Goal: Task Accomplishment & Management: Complete application form

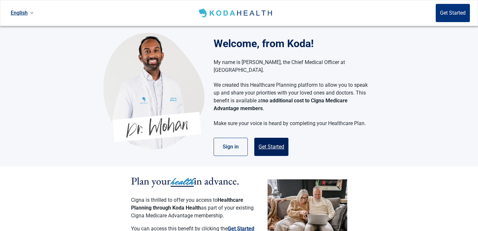
click at [272, 140] on button "Get Started" at bounding box center [271, 147] width 34 height 18
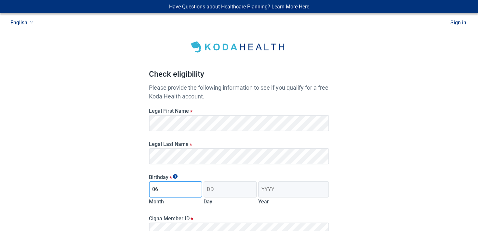
type input "06"
type input "19"
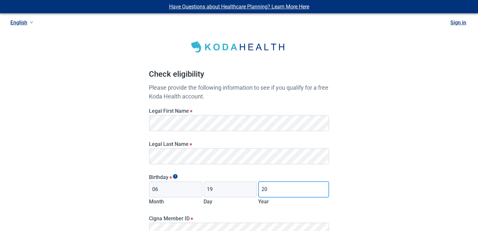
type input "2"
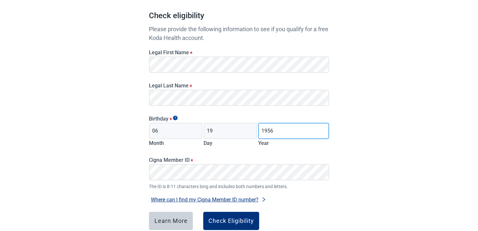
scroll to position [82, 0]
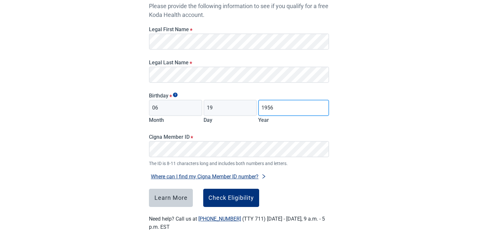
type input "1956"
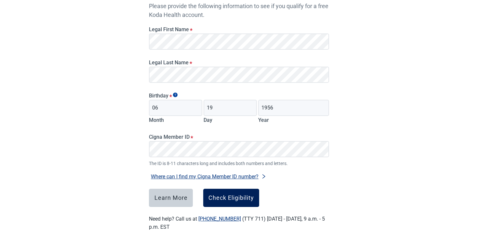
click at [222, 202] on button "Check Eligibility" at bounding box center [231, 198] width 56 height 18
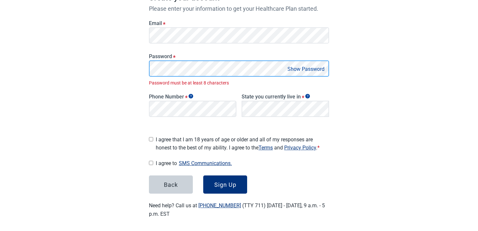
scroll to position [101, 0]
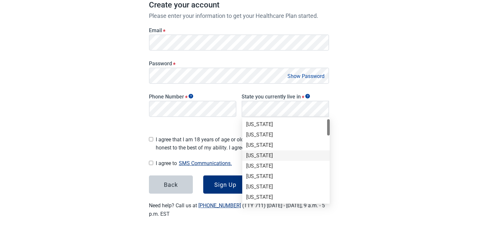
click at [275, 150] on div "[US_STATE]" at bounding box center [285, 155] width 87 height 10
click at [264, 170] on div "[US_STATE]" at bounding box center [285, 166] width 87 height 10
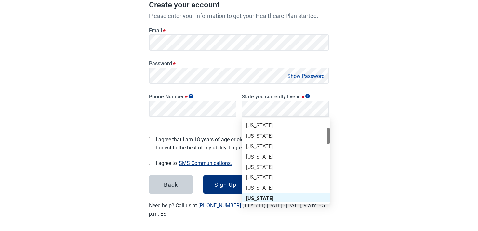
scroll to position [46, 0]
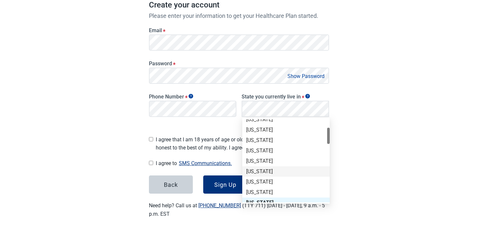
click at [270, 176] on div "[US_STATE]" at bounding box center [285, 171] width 87 height 10
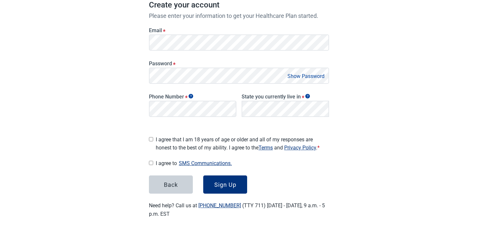
click at [181, 139] on span "I agree that I am 18 years of age or older and all of my responses are honest t…" at bounding box center [242, 144] width 173 height 16
click at [153, 139] on input "I agree that I am 18 years of age or older and all of my responses are honest t…" at bounding box center [151, 139] width 4 height 4
checkbox input "true"
click at [230, 185] on div "Sign Up" at bounding box center [225, 184] width 22 height 7
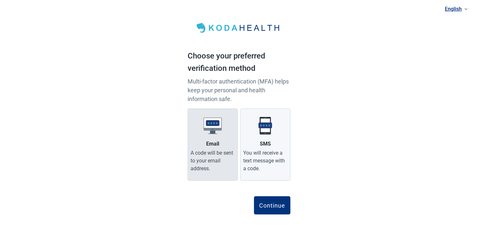
click at [218, 153] on div "A code will be sent to your email address." at bounding box center [212, 160] width 44 height 23
click at [0, 0] on input "Email A code will be sent to your email address." at bounding box center [0, 0] width 0 height 0
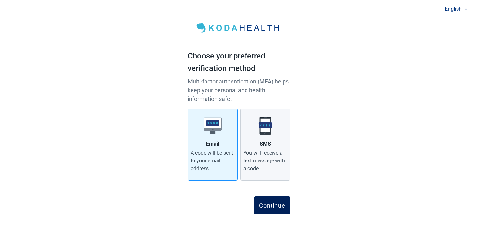
click at [277, 207] on div "Continue" at bounding box center [272, 205] width 26 height 7
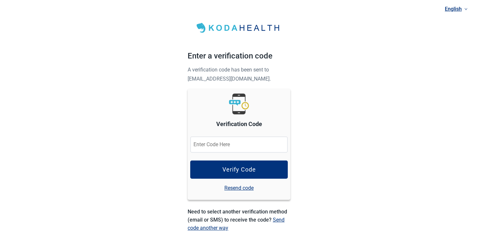
click at [235, 147] on input "Verification Code" at bounding box center [239, 145] width 98 height 16
type input "324118"
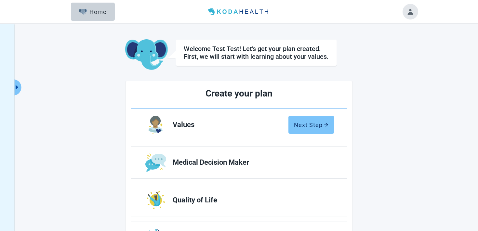
click at [317, 116] on button "Next Step" at bounding box center [311, 125] width 46 height 18
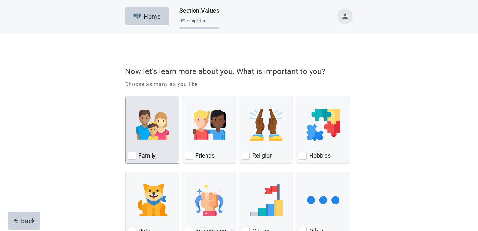
click at [164, 120] on img "Family, checkbox, not checked" at bounding box center [152, 125] width 33 height 33
click at [125, 97] on input "Family" at bounding box center [125, 96] width 0 height 0
checkbox input "true"
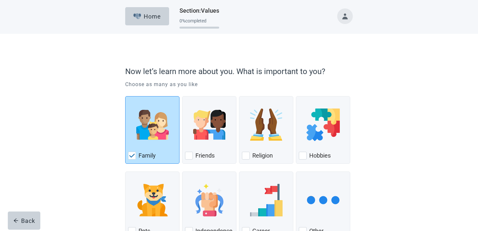
scroll to position [48, 0]
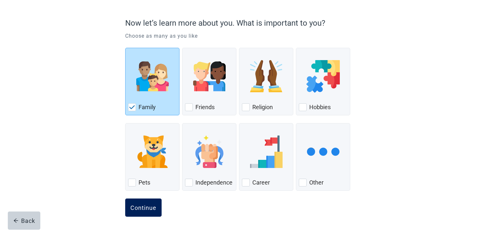
click at [141, 212] on button "Continue" at bounding box center [143, 208] width 36 height 18
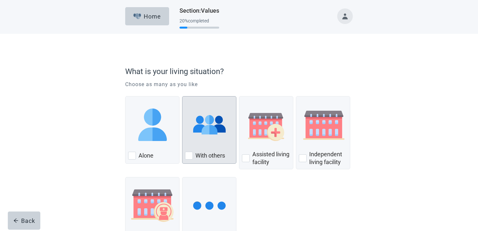
click at [200, 156] on label "With others" at bounding box center [210, 156] width 30 height 8
checkbox input "true"
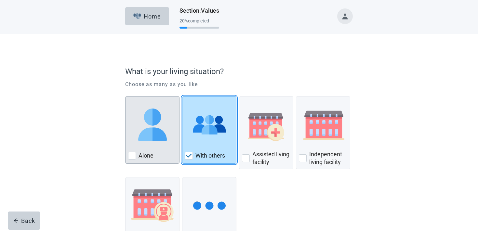
click at [158, 156] on div "Alone" at bounding box center [152, 155] width 48 height 10
click at [125, 97] on input "Alone" at bounding box center [125, 96] width 0 height 0
checkbox input "true"
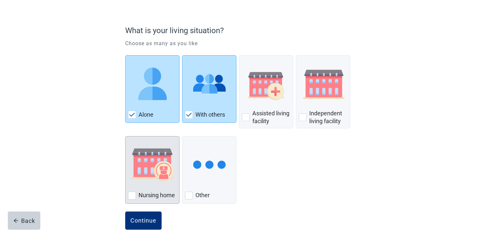
scroll to position [54, 0]
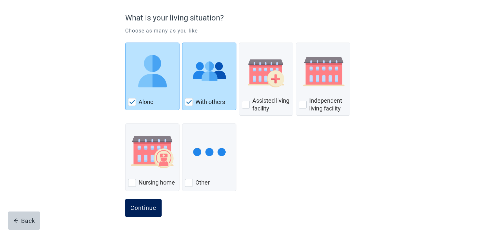
click at [153, 202] on button "Continue" at bounding box center [143, 208] width 36 height 18
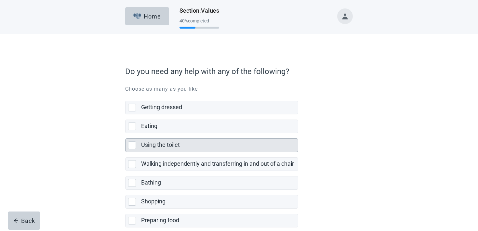
click at [189, 146] on div "Using the toilet" at bounding box center [217, 145] width 153 height 8
click at [125, 134] on input "Using the toilet" at bounding box center [125, 133] width 0 height 0
checkbox input "true"
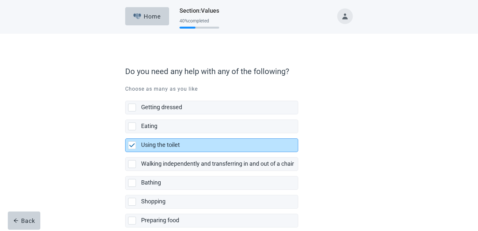
scroll to position [115, 0]
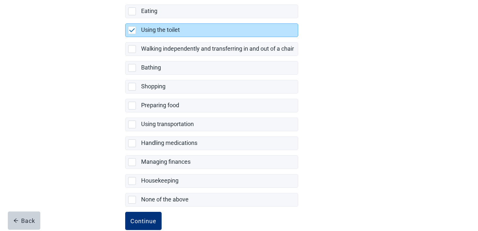
click at [154, 211] on form "Do you need any help with any of the following? Choose as many as you like Gett…" at bounding box center [239, 95] width 228 height 297
click at [155, 220] on div "Continue" at bounding box center [143, 221] width 26 height 7
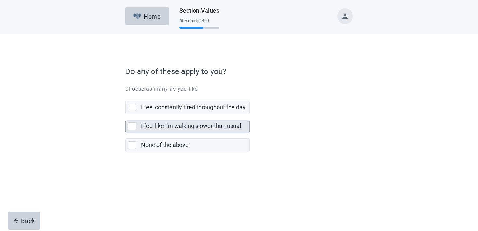
click at [176, 125] on label "I feel like I'm walking slower than usual" at bounding box center [191, 126] width 100 height 7
checkbox input "true"
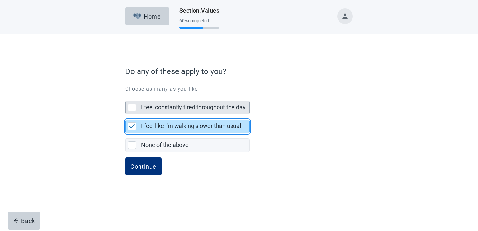
click at [176, 110] on label "I feel constantly tired throughout the day" at bounding box center [193, 107] width 104 height 7
checkbox input "true"
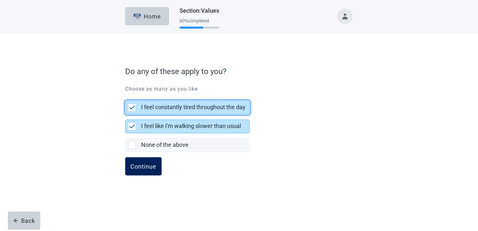
click at [146, 174] on button "Continue" at bounding box center [143, 166] width 36 height 18
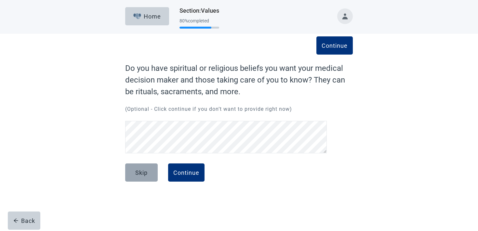
click at [137, 179] on button "Skip" at bounding box center [141, 172] width 33 height 18
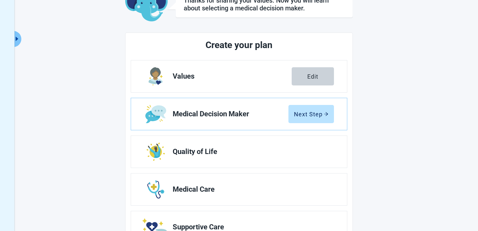
scroll to position [57, 0]
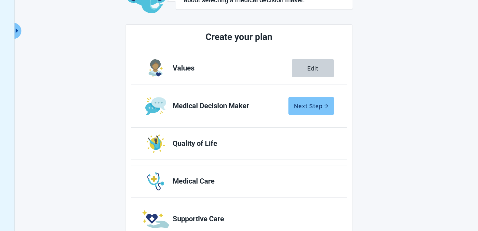
click at [307, 109] on div "Next Step" at bounding box center [311, 106] width 34 height 7
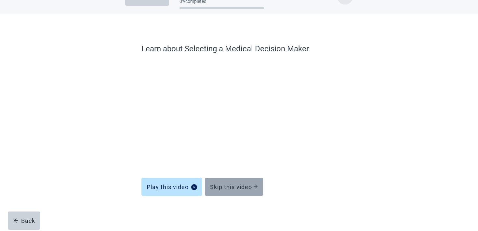
scroll to position [20, 0]
click at [230, 187] on div "Skip this video" at bounding box center [234, 187] width 48 height 7
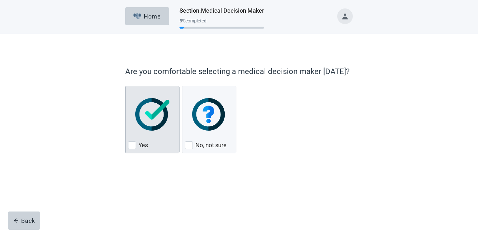
click at [178, 140] on div "Yes" at bounding box center [152, 120] width 54 height 68
click at [125, 86] on input "Yes" at bounding box center [125, 86] width 0 height 0
checkbox input "true"
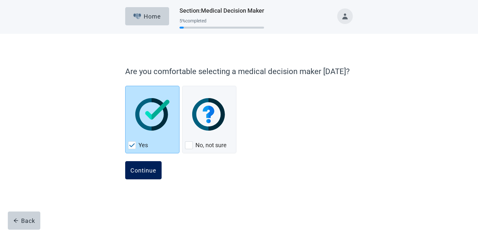
click at [149, 175] on button "Continue" at bounding box center [143, 170] width 36 height 18
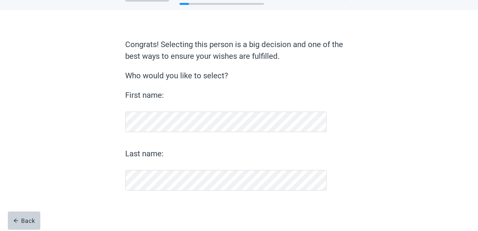
scroll to position [24, 0]
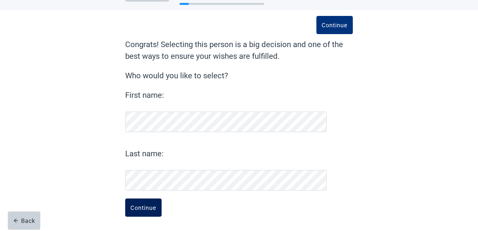
click at [142, 208] on div "Continue" at bounding box center [143, 207] width 26 height 7
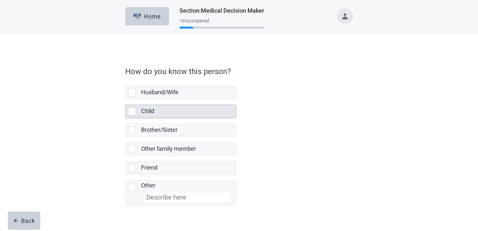
click at [177, 106] on div "Child" at bounding box center [188, 111] width 95 height 13
click at [125, 100] on input "Child" at bounding box center [125, 99] width 0 height 0
checkbox input "true"
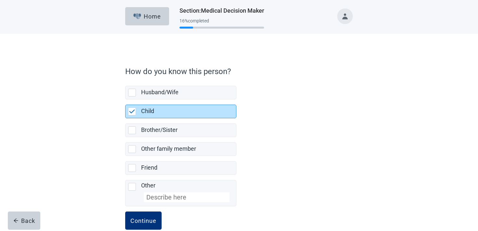
scroll to position [13, 0]
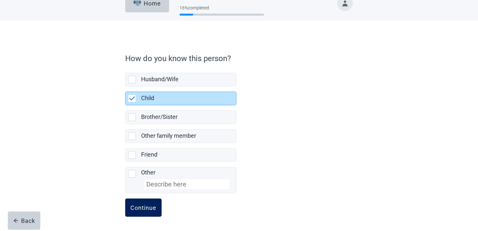
click at [141, 210] on div "Continue" at bounding box center [143, 207] width 26 height 7
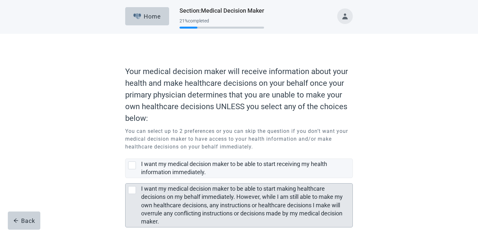
click at [150, 192] on label "I want my medical decision maker to be able to start making healthcare decision…" at bounding box center [242, 205] width 202 height 40
checkbox input "true"
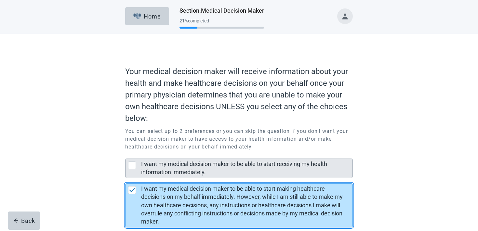
scroll to position [53, 0]
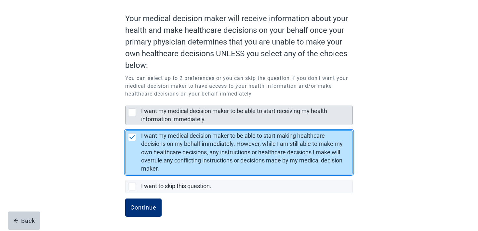
click at [156, 114] on div "I want my medical decision maker to be able to start receiving my health inform…" at bounding box center [244, 115] width 207 height 16
click at [125, 101] on input "I want my medical decision maker to be able to start receiving my health inform…" at bounding box center [125, 100] width 0 height 0
checkbox input "true"
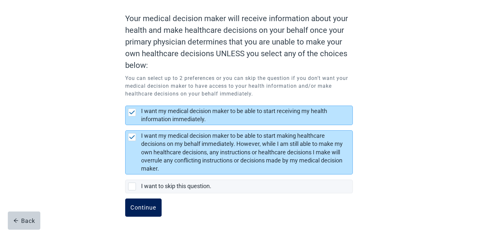
click at [139, 207] on div "Continue" at bounding box center [143, 207] width 26 height 7
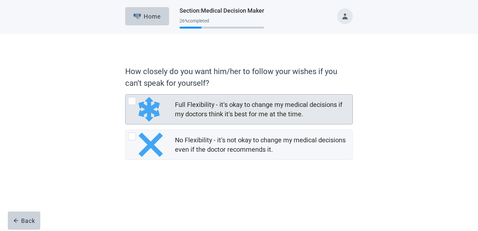
click at [221, 120] on div "Full Flexibility - it's okay to change my medical decisions if my doctors think…" at bounding box center [263, 109] width 177 height 21
click at [125, 95] on input "Full Flexibility - it's okay to change my medical decisions if my doctors think…" at bounding box center [125, 94] width 0 height 0
radio input "true"
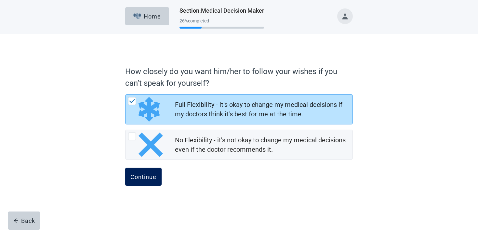
click at [158, 168] on button "Continue" at bounding box center [143, 177] width 36 height 18
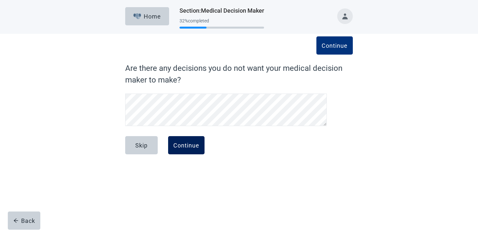
click at [198, 145] on div "Continue" at bounding box center [186, 145] width 26 height 7
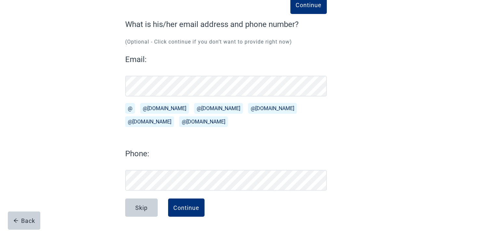
scroll to position [44, 0]
click at [37, 212] on button "Back" at bounding box center [24, 221] width 33 height 18
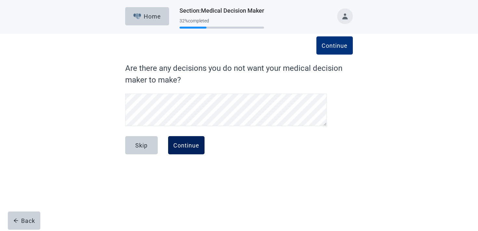
click at [173, 139] on button "Continue" at bounding box center [186, 145] width 36 height 18
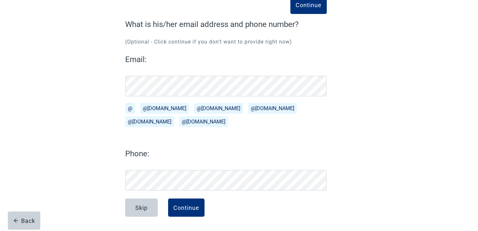
scroll to position [44, 0]
click at [184, 207] on div "Continue" at bounding box center [186, 207] width 26 height 7
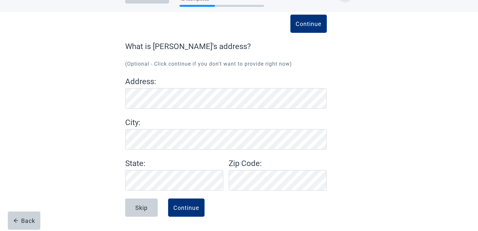
scroll to position [22, 0]
click at [187, 208] on div "Continue" at bounding box center [186, 207] width 26 height 7
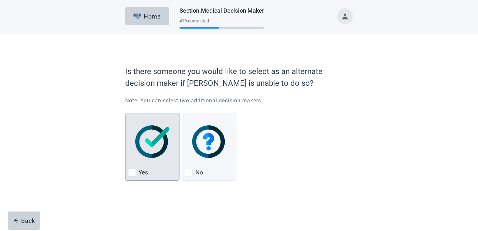
click at [149, 156] on img "Yes, checkbox, not checked" at bounding box center [152, 141] width 34 height 33
click at [125, 113] on input "Yes" at bounding box center [125, 113] width 0 height 0
checkbox input "true"
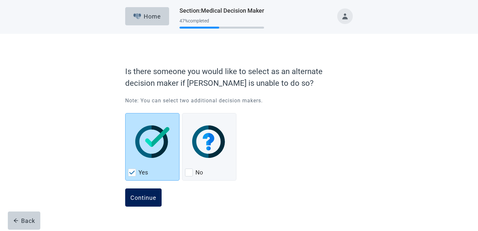
click at [147, 192] on button "Continue" at bounding box center [143, 198] width 36 height 18
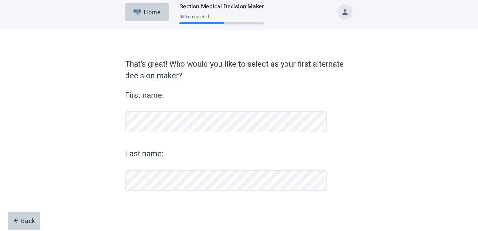
scroll to position [4, 0]
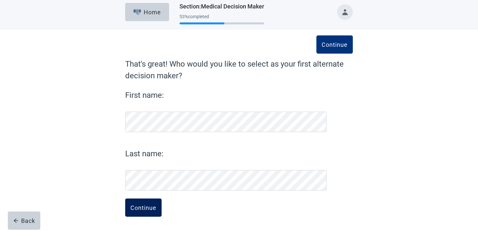
click at [148, 207] on div "Continue" at bounding box center [143, 207] width 26 height 7
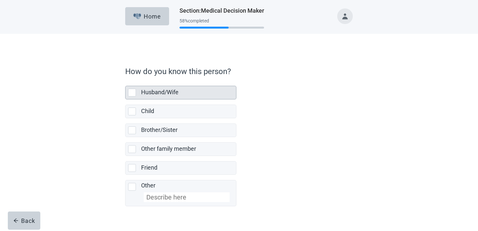
click at [159, 89] on label "Husband/Wife" at bounding box center [159, 92] width 37 height 7
checkbox input "true"
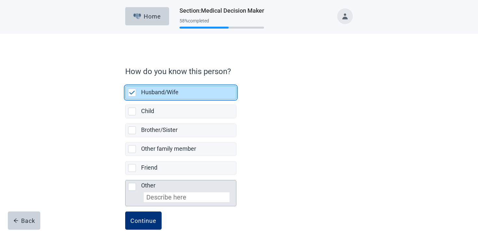
scroll to position [13, 0]
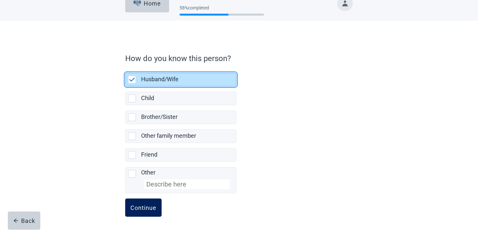
click at [134, 212] on button "Continue" at bounding box center [143, 208] width 36 height 18
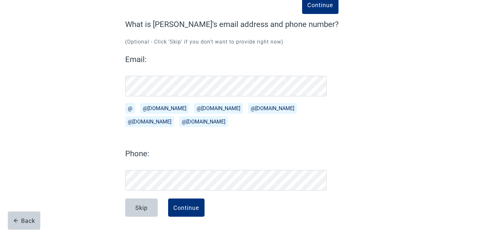
scroll to position [44, 0]
click at [204, 197] on form "Continue What is [PERSON_NAME]'s email address and phone number? (Optional - Cl…" at bounding box center [231, 125] width 213 height 213
click at [197, 207] on div "Continue" at bounding box center [186, 207] width 26 height 7
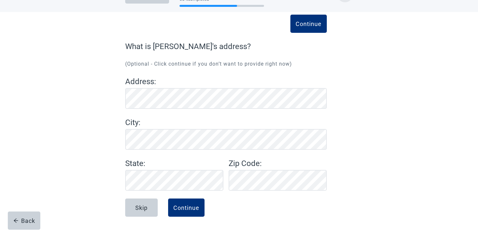
scroll to position [22, 0]
click at [192, 203] on button "Continue" at bounding box center [186, 208] width 36 height 18
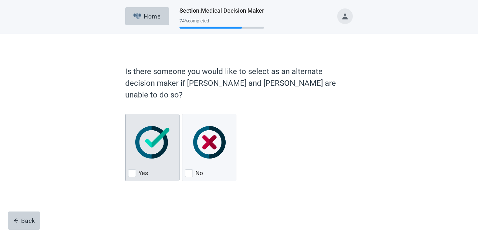
click at [170, 117] on div "Yes, checkbox, not checked" at bounding box center [152, 142] width 48 height 51
click at [125, 114] on input "Yes" at bounding box center [125, 114] width 0 height 0
checkbox input "true"
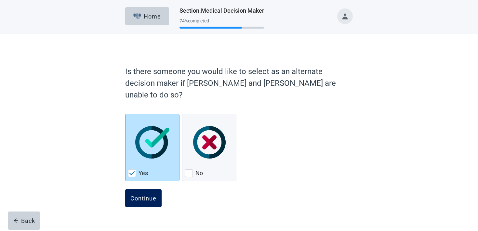
click at [147, 194] on button "Continue" at bounding box center [143, 198] width 36 height 18
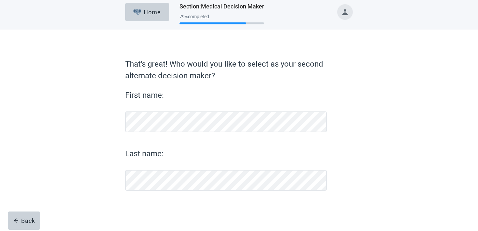
scroll to position [4, 0]
click at [156, 134] on div "First name: Last name:" at bounding box center [226, 139] width 202 height 101
click at [35, 218] on button "Back" at bounding box center [24, 221] width 33 height 18
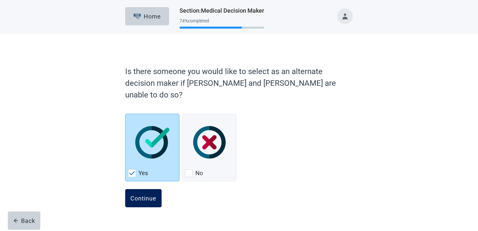
click at [139, 189] on button "Continue" at bounding box center [143, 198] width 36 height 18
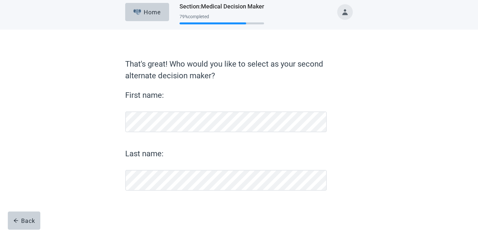
scroll to position [4, 0]
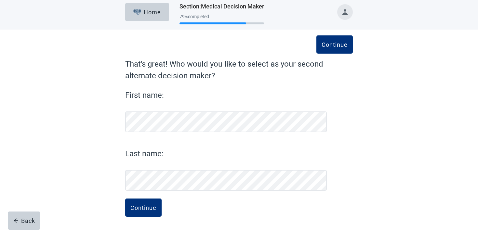
click at [338, 57] on div "Continue That's great! Who would you like to select as your second alternate de…" at bounding box center [238, 137] width 273 height 189
click at [338, 47] on div "Continue" at bounding box center [334, 44] width 26 height 7
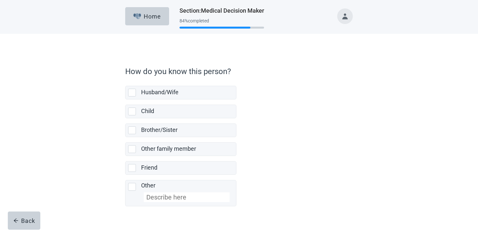
click at [192, 127] on div "Brother/Sister" at bounding box center [186, 130] width 91 height 8
click at [125, 119] on input "Brother/Sister" at bounding box center [125, 118] width 0 height 0
checkbox input "true"
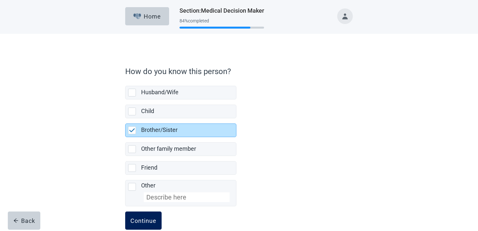
click at [146, 215] on button "Continue" at bounding box center [143, 221] width 36 height 18
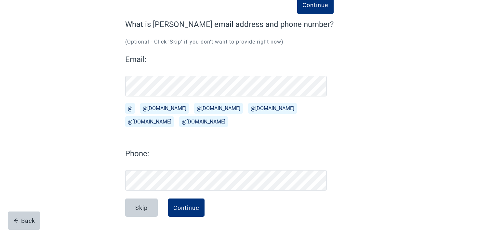
scroll to position [44, 0]
click at [33, 222] on div "Back" at bounding box center [24, 220] width 22 height 7
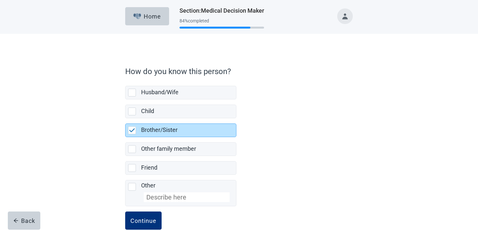
click at [33, 222] on div "Back" at bounding box center [24, 220] width 22 height 7
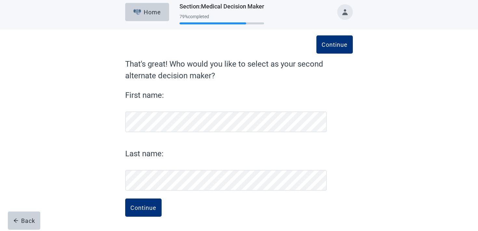
click at [33, 222] on div "Back" at bounding box center [24, 220] width 22 height 7
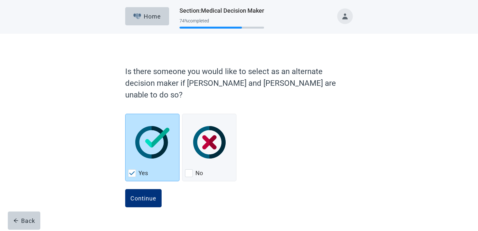
click at [33, 222] on div "Back" at bounding box center [24, 220] width 22 height 7
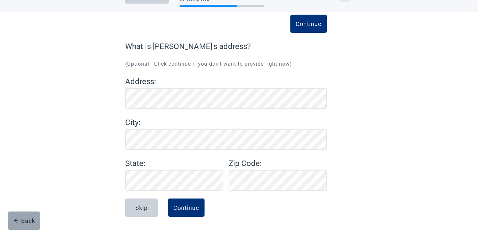
click at [19, 219] on div "Back" at bounding box center [24, 220] width 22 height 7
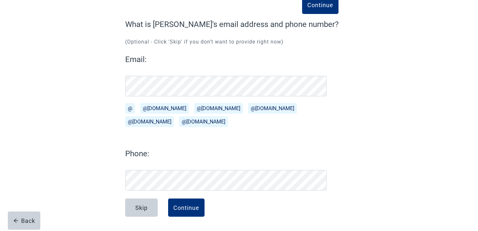
scroll to position [44, 0]
click at [188, 213] on button "Continue" at bounding box center [186, 208] width 36 height 18
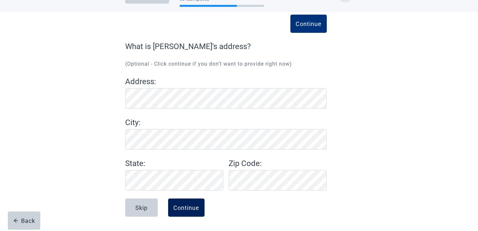
scroll to position [22, 0]
click at [189, 206] on div "Continue" at bounding box center [186, 207] width 26 height 7
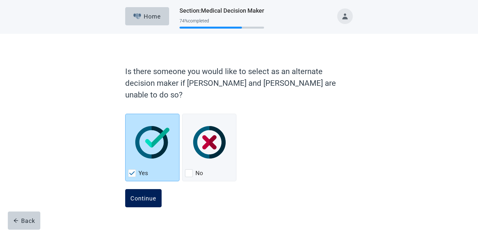
click at [150, 195] on div "Continue" at bounding box center [143, 198] width 26 height 7
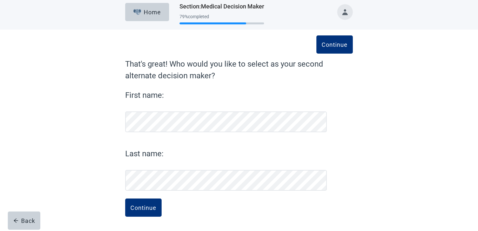
scroll to position [4, 0]
click at [147, 201] on button "Continue" at bounding box center [143, 208] width 36 height 18
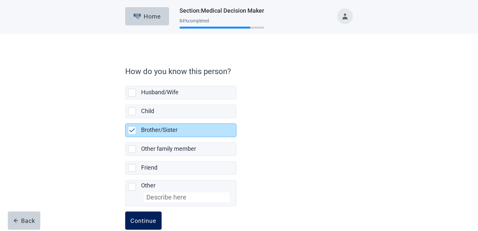
click at [144, 219] on div "Continue" at bounding box center [143, 220] width 26 height 7
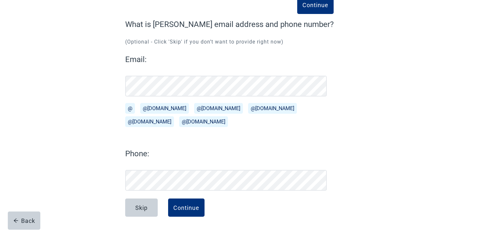
click at [204, 209] on div "Skip Continue" at bounding box center [229, 215] width 208 height 33
click at [197, 207] on div "Continue" at bounding box center [186, 207] width 26 height 7
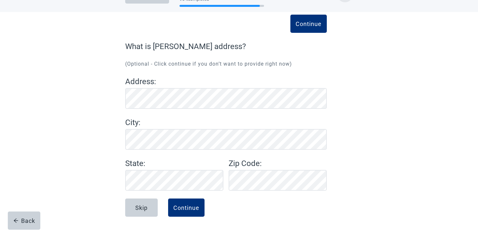
scroll to position [22, 0]
click at [192, 210] on div "Continue" at bounding box center [186, 207] width 26 height 7
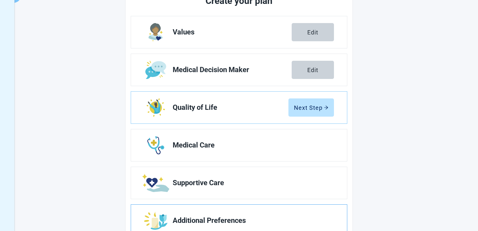
scroll to position [114, 0]
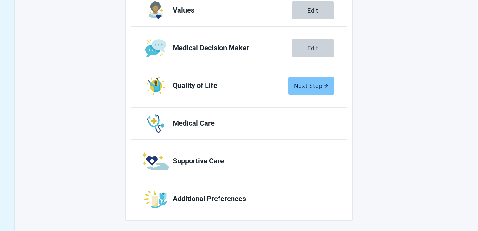
click at [322, 85] on div "Next Step" at bounding box center [311, 86] width 34 height 7
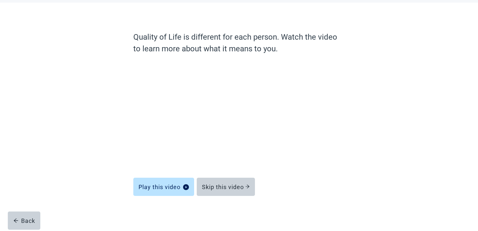
scroll to position [31, 0]
click at [209, 175] on div "Skip this video" at bounding box center [226, 184] width 58 height 18
click at [210, 180] on button "Skip this video" at bounding box center [226, 187] width 58 height 18
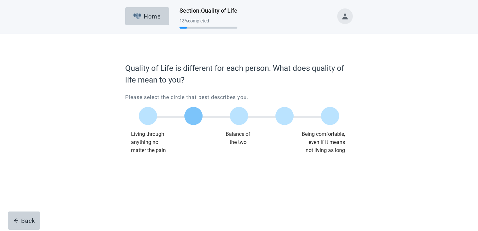
click at [191, 123] on label "Main content" at bounding box center [193, 116] width 18 height 18
click at [193, 116] on input "Quality of life scale: 25 out of 100. 25% between extremes" at bounding box center [193, 116] width 0 height 0
click at [148, 164] on div "Continue" at bounding box center [143, 167] width 26 height 7
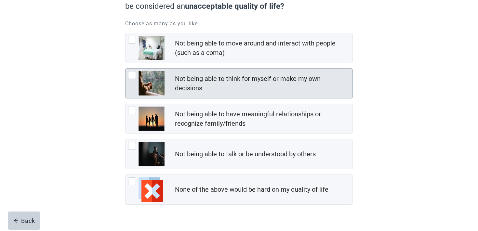
scroll to position [91, 0]
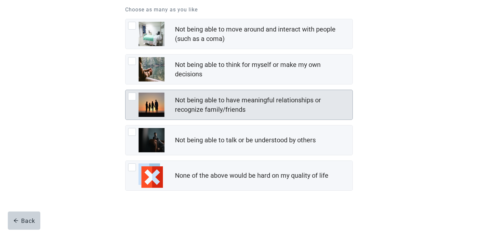
click at [231, 104] on div "Not being able to have meaningful relationships or recognize family/friends" at bounding box center [262, 105] width 174 height 19
click at [125, 90] on input "Not being able to have meaningful relationships or recognize family/friends" at bounding box center [125, 90] width 0 height 0
checkbox input "true"
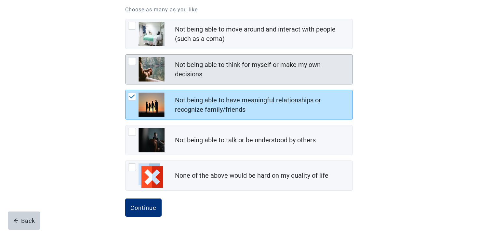
click at [228, 70] on div "Not being able to think for myself or make my own decisions" at bounding box center [262, 69] width 174 height 19
click at [125, 55] on input "Not being able to think for myself or make my own decisions" at bounding box center [125, 54] width 0 height 0
checkbox input "true"
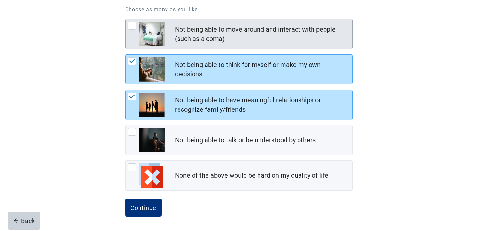
click at [224, 45] on div "Not being able to move around and interact with people (such as a coma)" at bounding box center [263, 33] width 177 height 21
click at [125, 19] on input "Not being able to move around and interact with people (such as a coma)" at bounding box center [125, 19] width 0 height 0
checkbox input "true"
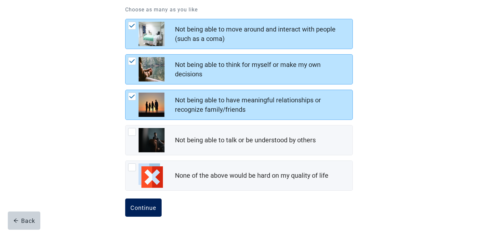
click at [147, 199] on button "Continue" at bounding box center [143, 208] width 36 height 18
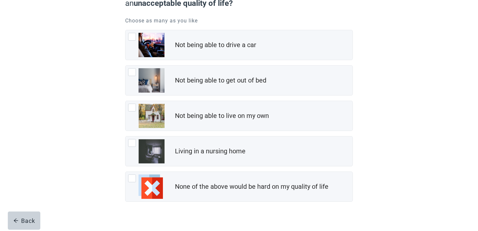
scroll to position [91, 0]
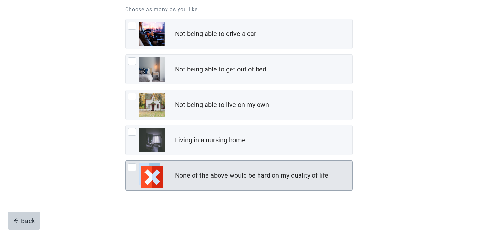
click at [206, 176] on div "None of the above would be hard on my quality of life" at bounding box center [251, 175] width 153 height 9
click at [125, 161] on input "None of the above would be hard on my quality of life" at bounding box center [125, 161] width 0 height 0
checkbox input "true"
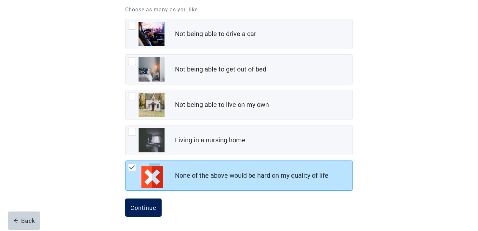
click at [143, 210] on div "Continue" at bounding box center [143, 207] width 26 height 7
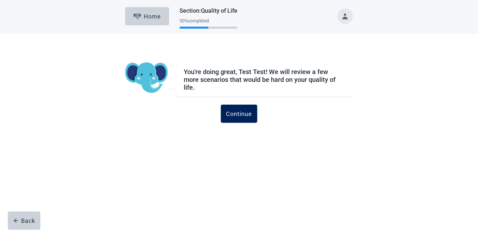
click at [237, 112] on div "Continue" at bounding box center [239, 114] width 26 height 7
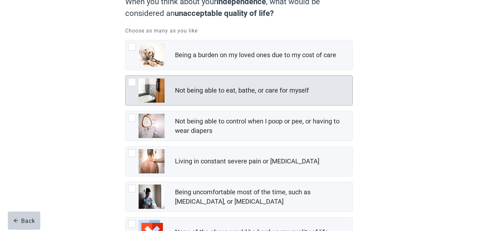
scroll to position [84, 0]
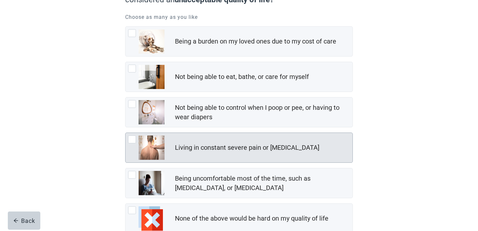
click at [209, 156] on div "Living in constant severe pain or [MEDICAL_DATA]" at bounding box center [238, 148] width 227 height 30
click at [125, 133] on input "Living in constant severe pain or [MEDICAL_DATA]" at bounding box center [125, 133] width 0 height 0
checkbox input "true"
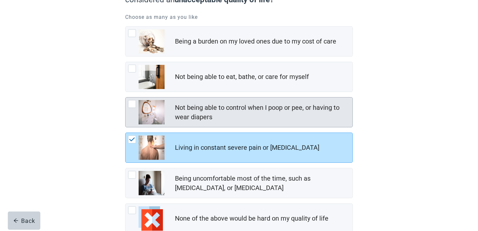
click at [206, 111] on div "Not being able to control when I poop or pee, or having to wear diapers" at bounding box center [262, 112] width 174 height 19
click at [125, 98] on input "Not being able to control when I poop or pee, or having to wear diapers" at bounding box center [125, 97] width 0 height 0
checkbox input "true"
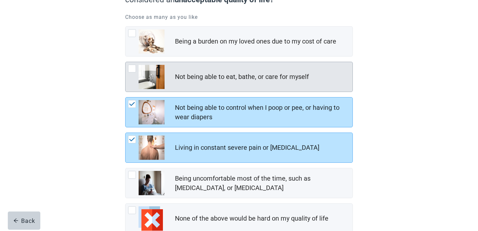
click at [206, 84] on div "Not being able to eat, bathe, or care for myself" at bounding box center [238, 77] width 227 height 30
click at [125, 62] on input "Not being able to eat, bathe, or care for myself" at bounding box center [125, 62] width 0 height 0
checkbox input "true"
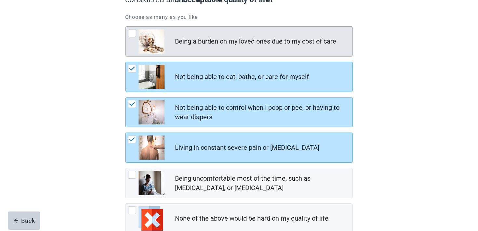
click at [197, 53] on div "Being a burden on my loved ones due to my cost of care" at bounding box center [238, 42] width 227 height 30
click at [125, 27] on input "Being a burden on my loved ones due to my cost of care" at bounding box center [125, 26] width 0 height 0
checkbox input "true"
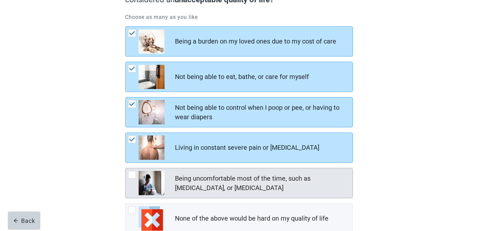
click at [191, 179] on div "Being uncomfortable most of the time, such as [MEDICAL_DATA], or [MEDICAL_DATA]" at bounding box center [262, 183] width 174 height 19
click at [125, 168] on input "Being uncomfortable most of the time, such as [MEDICAL_DATA], or [MEDICAL_DATA]" at bounding box center [125, 168] width 0 height 0
checkbox input "true"
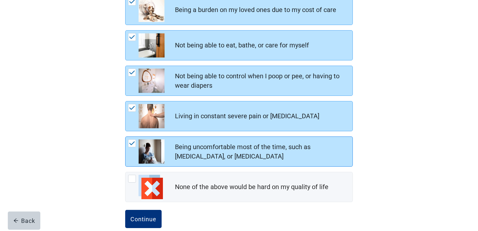
scroll to position [126, 0]
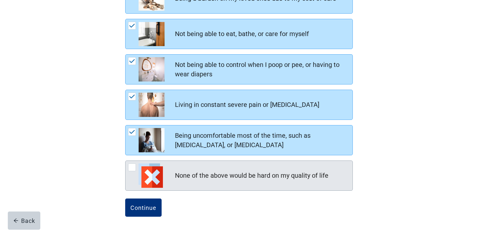
click at [178, 176] on div "None of the above would be hard on my quality of life" at bounding box center [251, 175] width 153 height 9
click at [125, 161] on input "None of the above would be hard on my quality of life" at bounding box center [125, 161] width 0 height 0
checkbox input "true"
checkbox input "false"
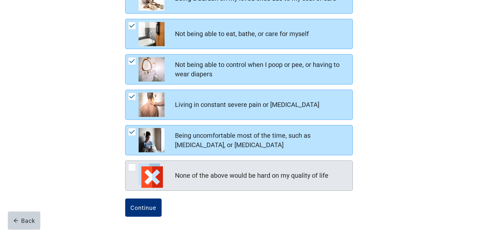
checkbox input "false"
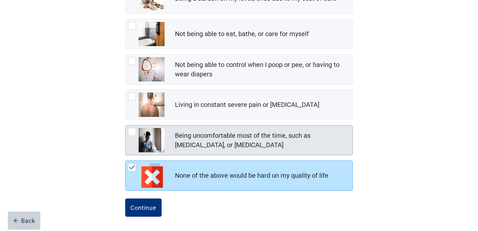
click at [182, 148] on div "Being uncomfortable most of the time, such as [MEDICAL_DATA], or [MEDICAL_DATA]" at bounding box center [262, 140] width 174 height 19
click at [125, 125] on input "Being uncomfortable most of the time, such as [MEDICAL_DATA], or [MEDICAL_DATA]" at bounding box center [125, 125] width 0 height 0
checkbox input "true"
checkbox input "false"
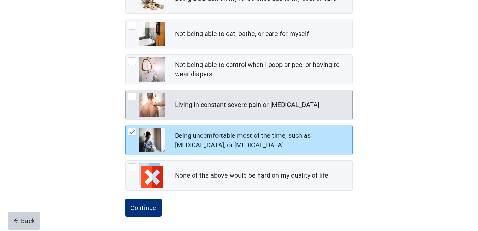
click at [181, 106] on div "Living in constant severe pain or [MEDICAL_DATA]" at bounding box center [247, 104] width 144 height 9
click at [125, 90] on input "Living in constant severe pain or [MEDICAL_DATA]" at bounding box center [125, 90] width 0 height 0
checkbox input "true"
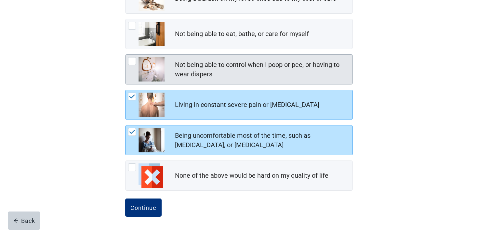
click at [181, 77] on div "Not being able to control when I poop or pee, or having to wear diapers" at bounding box center [262, 69] width 174 height 19
click at [125, 55] on input "Not being able to control when I poop or pee, or having to wear diapers" at bounding box center [125, 54] width 0 height 0
checkbox input "true"
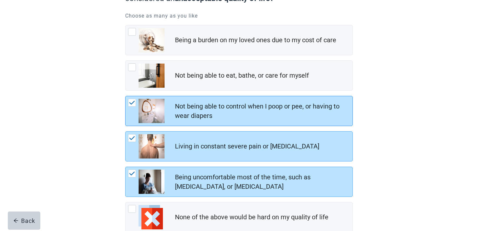
scroll to position [73, 0]
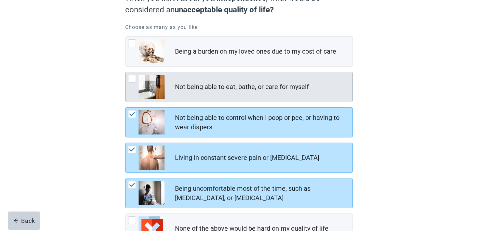
click at [168, 80] on div "Not being able to eat, bathe, or care for myself" at bounding box center [238, 87] width 227 height 30
click at [125, 72] on input "Not being able to eat, bathe, or care for myself" at bounding box center [125, 72] width 0 height 0
checkbox input "true"
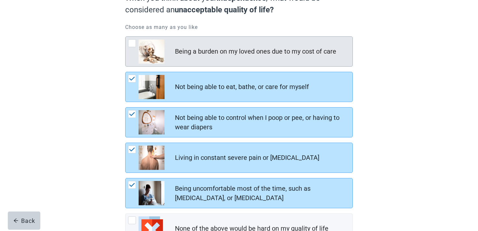
click at [165, 41] on div "Being a burden on my loved ones due to my cost of care" at bounding box center [238, 52] width 227 height 30
click at [125, 37] on input "Being a burden on my loved ones due to my cost of care" at bounding box center [125, 36] width 0 height 0
checkbox input "true"
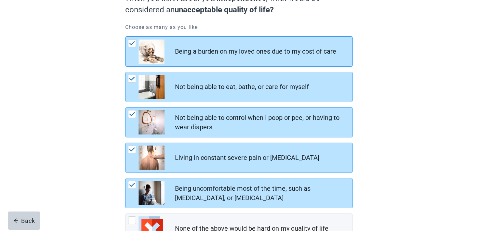
scroll to position [126, 0]
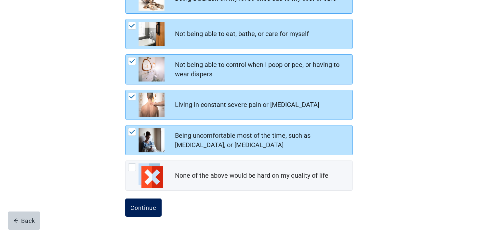
click at [136, 208] on div "Continue" at bounding box center [143, 207] width 26 height 7
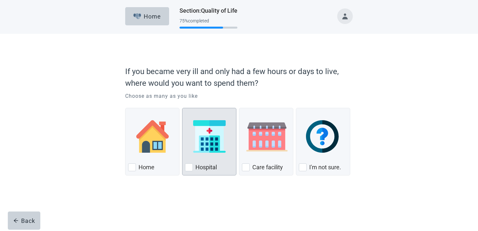
click at [190, 150] on div "Hospital, checkbox, not checked" at bounding box center [209, 136] width 48 height 51
click at [182, 108] on input "Hospital" at bounding box center [182, 108] width 0 height 0
checkbox input "true"
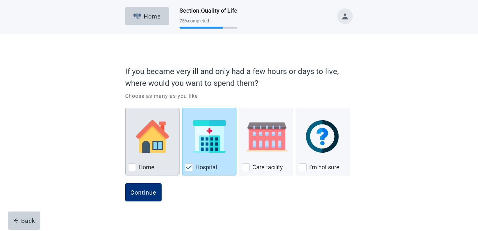
click at [165, 148] on img "Home, checkbox, not checked" at bounding box center [152, 136] width 33 height 33
click at [125, 108] on input "Home" at bounding box center [125, 108] width 0 height 0
checkbox input "true"
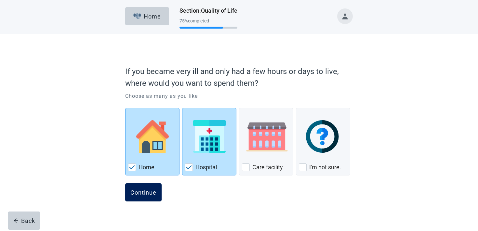
click at [149, 195] on div "Continue" at bounding box center [143, 192] width 26 height 7
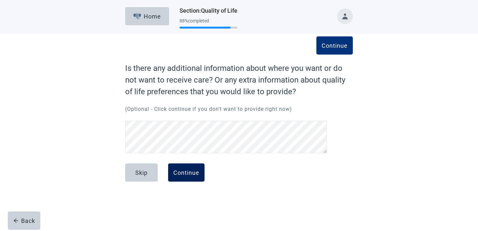
click at [193, 172] on div "Continue" at bounding box center [186, 172] width 26 height 7
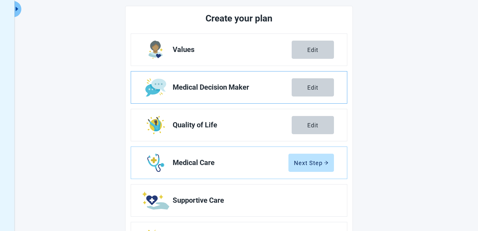
scroll to position [118, 0]
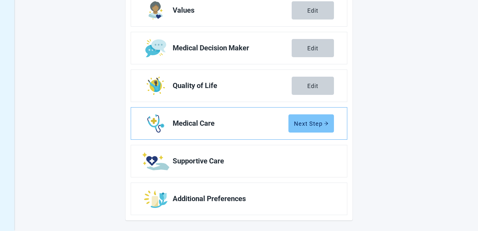
click at [310, 131] on button "Next Step" at bounding box center [311, 123] width 46 height 18
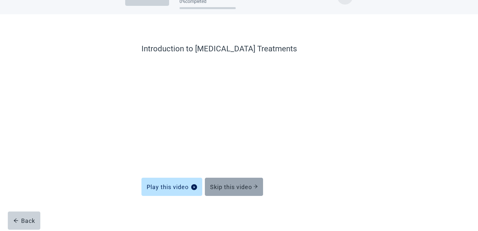
scroll to position [20, 0]
click at [240, 182] on button "Skip this video" at bounding box center [234, 187] width 58 height 18
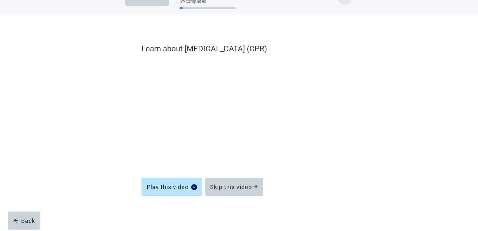
click at [240, 182] on button "Skip this video" at bounding box center [234, 187] width 58 height 18
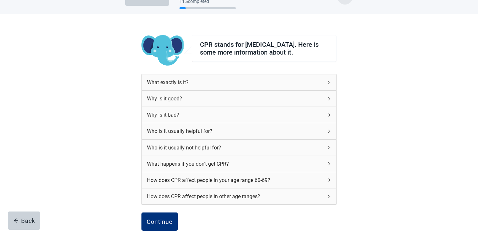
scroll to position [78, 0]
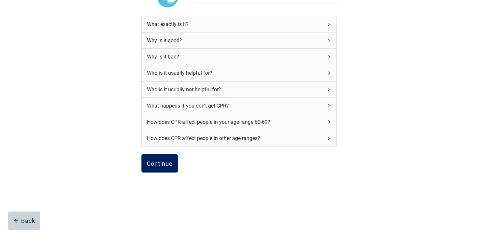
click at [160, 167] on div "Continue" at bounding box center [160, 163] width 26 height 7
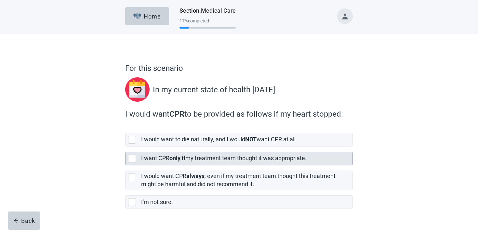
scroll to position [16, 0]
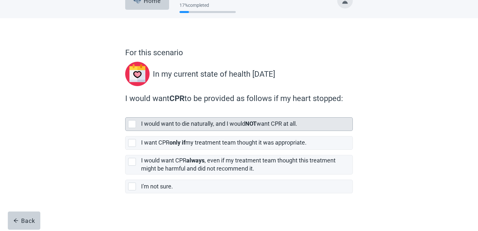
click at [201, 129] on div "I would want to die naturally, and I would NOT want CPR at all." at bounding box center [246, 124] width 211 height 13
click at [125, 112] on input "I would want to die naturally, and I would NOT want CPR at all." at bounding box center [125, 112] width 0 height 0
checkbox input "true"
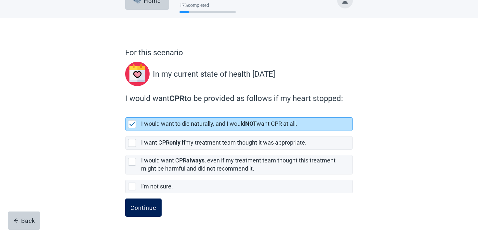
click at [148, 204] on div "Continue" at bounding box center [143, 207] width 26 height 7
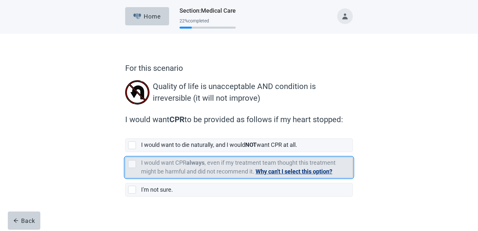
click at [178, 168] on label "I would want CPR always , even if my treatment team thought this treatment migh…" at bounding box center [238, 167] width 194 height 16
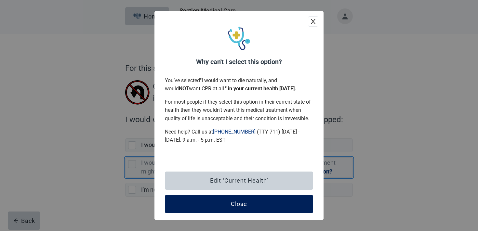
click at [240, 205] on div "Close" at bounding box center [239, 204] width 16 height 7
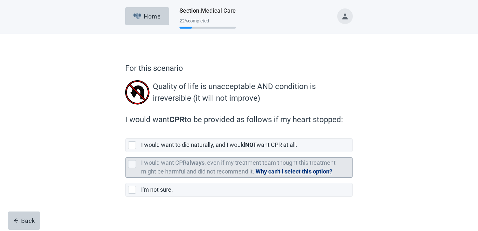
click at [307, 174] on button "Why can't I select this option?" at bounding box center [293, 171] width 77 height 9
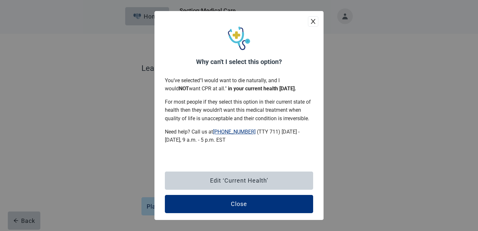
click at [232, 194] on div "Edit ‘Current Health’ Close" at bounding box center [238, 192] width 169 height 55
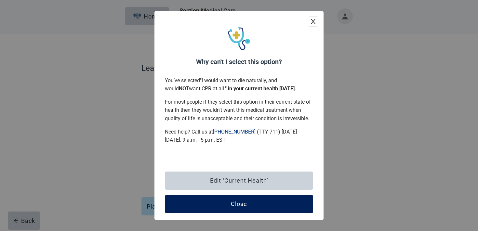
click at [231, 200] on button "Close" at bounding box center [239, 204] width 148 height 18
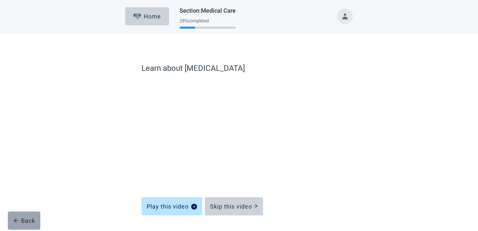
click at [18, 224] on button "Back" at bounding box center [24, 221] width 33 height 18
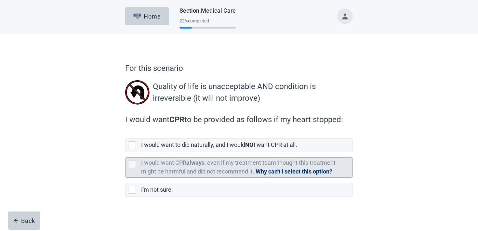
click at [167, 171] on label "I would want CPR always , even if my treatment team thought this treatment migh…" at bounding box center [238, 167] width 194 height 16
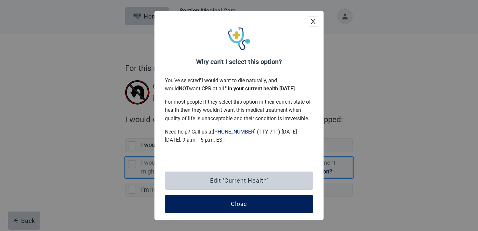
click at [202, 209] on button "Close" at bounding box center [239, 204] width 148 height 18
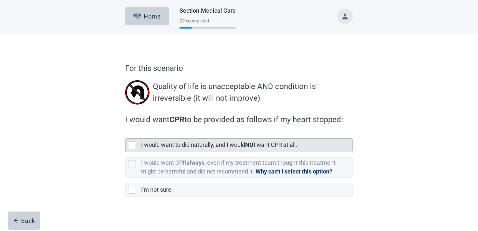
click at [176, 147] on label "I would want to die naturally, and I would NOT want CPR at all." at bounding box center [219, 144] width 156 height 7
checkbox input "true"
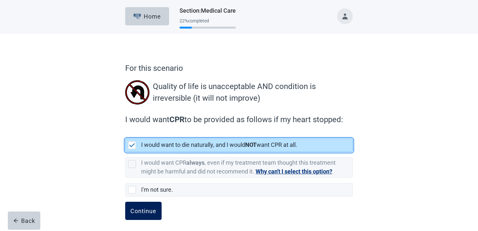
click at [145, 213] on div "Continue" at bounding box center [143, 211] width 26 height 7
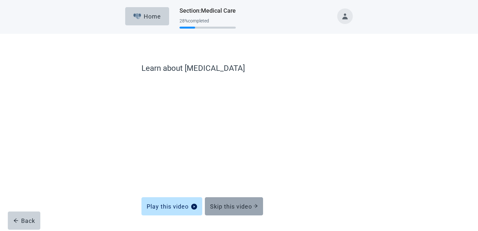
click at [215, 212] on button "Skip this video" at bounding box center [234, 206] width 58 height 18
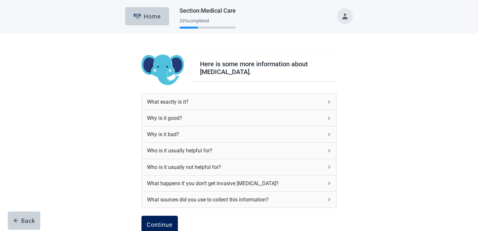
click at [167, 223] on div "Continue" at bounding box center [160, 225] width 26 height 7
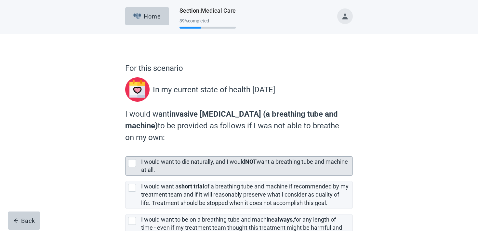
click at [173, 165] on div "I would want to die naturally, and I would NOT want a breathing tube and machin…" at bounding box center [244, 166] width 207 height 16
click at [125, 151] on input "I would want to die naturally, and I would NOT want a breathing tube and machin…" at bounding box center [125, 151] width 0 height 0
checkbox input "true"
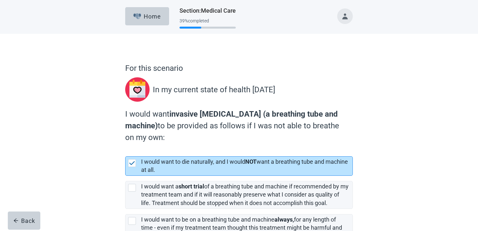
scroll to position [67, 0]
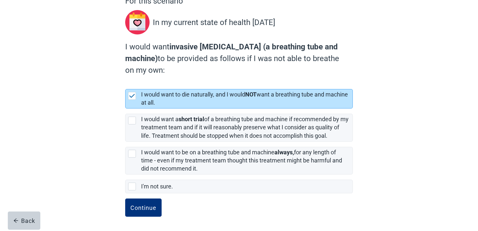
click at [132, 196] on form "For this scenario In my current state of health [DATE] I would want invasive [M…" at bounding box center [239, 113] width 228 height 236
click at [134, 206] on div "Continue" at bounding box center [143, 207] width 26 height 7
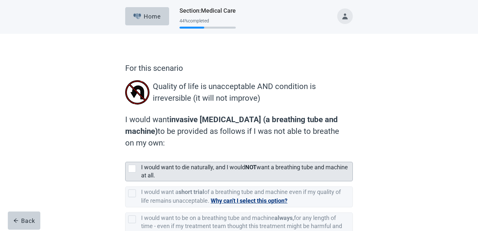
click at [145, 166] on label "I would want to die naturally, and I would NOT want a breathing tube and machin…" at bounding box center [244, 171] width 207 height 15
checkbox input "true"
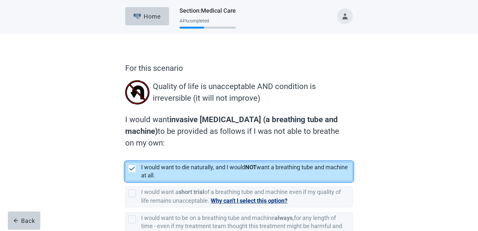
scroll to position [67, 0]
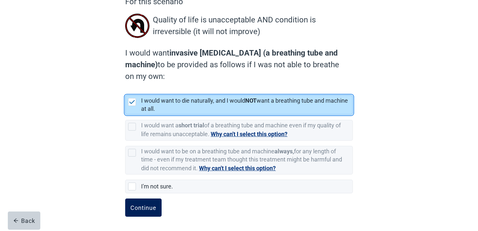
click at [139, 202] on button "Continue" at bounding box center [143, 208] width 36 height 18
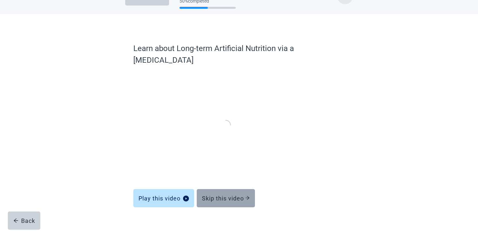
scroll to position [20, 0]
click at [233, 195] on div "Skip this video" at bounding box center [226, 198] width 48 height 7
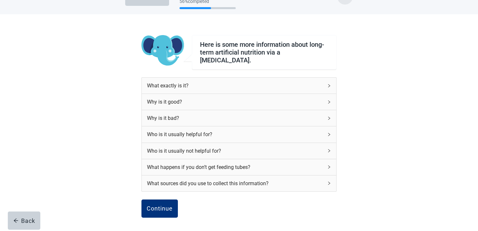
click at [144, 218] on div "Continue" at bounding box center [238, 216] width 195 height 33
click at [146, 212] on button "Continue" at bounding box center [159, 209] width 36 height 18
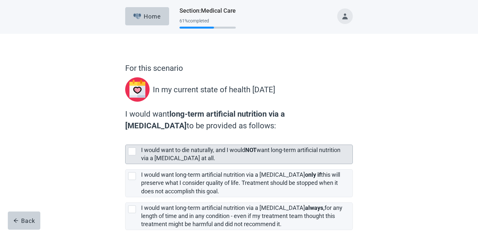
click at [163, 163] on div "I would want to die naturally, and I would NOT want long-term artificial nutrit…" at bounding box center [246, 154] width 211 height 19
click at [125, 140] on input "I would want to die naturally, and I would NOT want long-term artificial nutrit…" at bounding box center [125, 139] width 0 height 0
checkbox input "true"
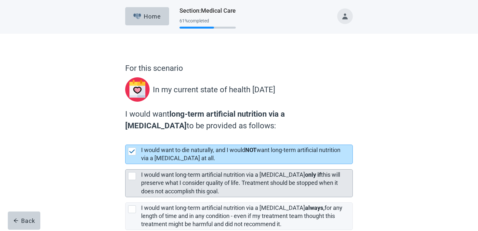
click at [157, 178] on div "I would want long-term artificial nutrition via a [MEDICAL_DATA] only if this w…" at bounding box center [244, 183] width 207 height 24
click at [125, 164] on input "I would want long-term artificial nutrition via a [MEDICAL_DATA] only if this w…" at bounding box center [125, 164] width 0 height 0
checkbox input "true"
checkbox input "false"
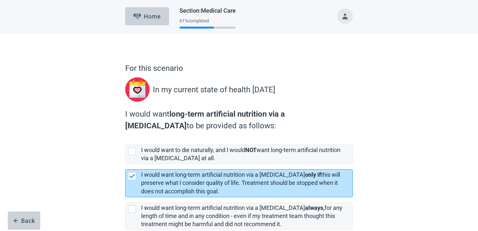
scroll to position [56, 0]
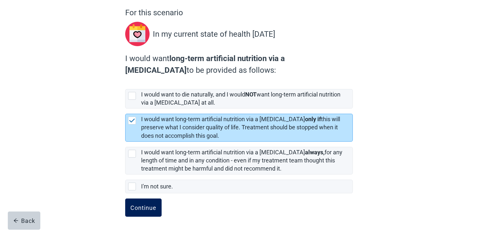
click at [138, 205] on div "Continue" at bounding box center [143, 207] width 26 height 7
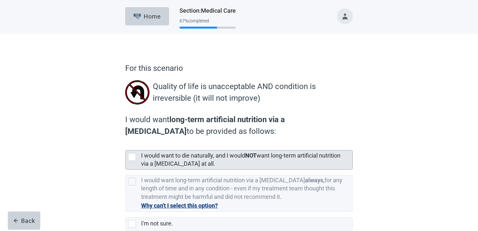
click at [165, 161] on label "I would want to die naturally, and I would NOT want long-term artificial nutrit…" at bounding box center [240, 159] width 199 height 15
checkbox input "true"
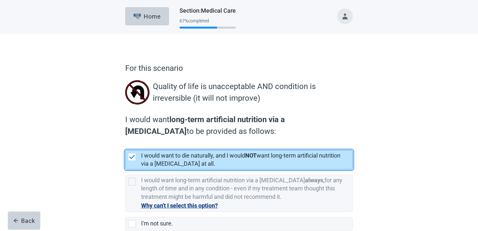
scroll to position [37, 0]
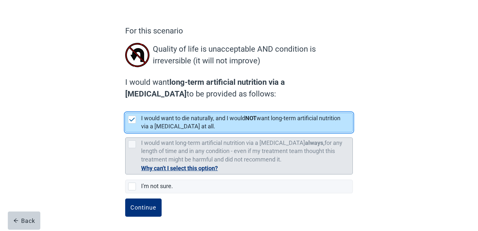
click at [159, 145] on label "I would want long-term artificial nutrition via a [MEDICAL_DATA] always, for an…" at bounding box center [241, 150] width 201 height 23
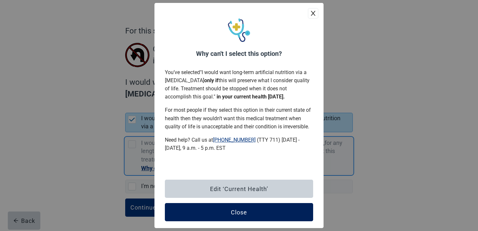
click at [228, 211] on button "Close" at bounding box center [239, 212] width 148 height 18
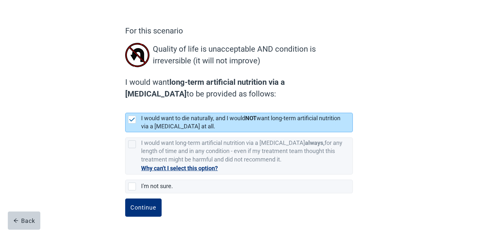
click at [260, 135] on label "I would want long-term artificial nutrition via a [MEDICAL_DATA] always, for an…" at bounding box center [239, 153] width 228 height 42
click at [125, 133] on input "I would want long-term artificial nutrition via a [MEDICAL_DATA] always, for an…" at bounding box center [125, 132] width 0 height 0
click at [167, 134] on label "I would want long-term artificial nutrition via a [MEDICAL_DATA] always, for an…" at bounding box center [239, 153] width 228 height 42
click at [125, 133] on input "I would want long-term artificial nutrition via a [MEDICAL_DATA] always, for an…" at bounding box center [125, 132] width 0 height 0
checkbox input "false"
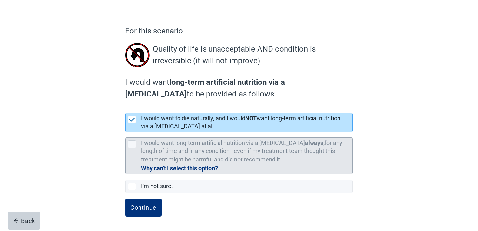
click at [160, 146] on label "I would want long-term artificial nutrition via a [MEDICAL_DATA] always, for an…" at bounding box center [241, 150] width 201 height 23
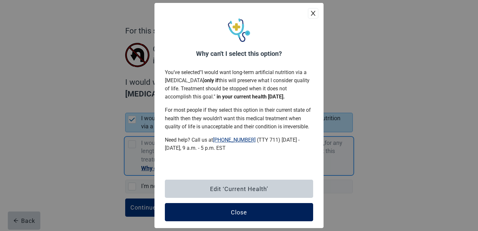
click at [201, 209] on button "Close" at bounding box center [239, 212] width 148 height 18
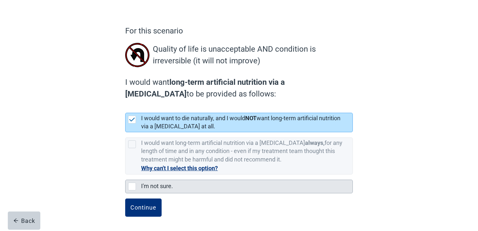
click at [162, 188] on label "I'm not sure." at bounding box center [157, 186] width 32 height 7
checkbox input "false"
checkbox input "true"
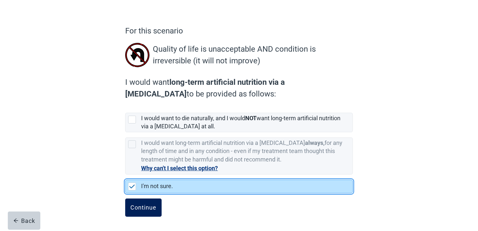
click at [144, 210] on div "Continue" at bounding box center [143, 207] width 26 height 7
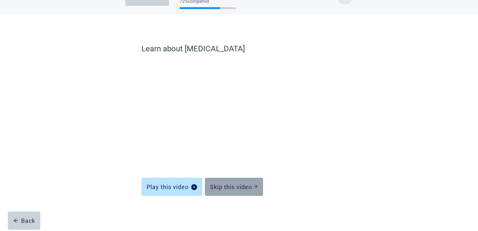
scroll to position [20, 0]
click at [254, 183] on button "Skip this video" at bounding box center [234, 187] width 58 height 18
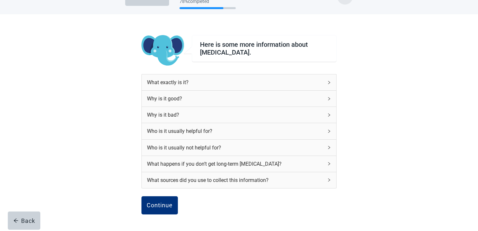
click at [151, 196] on button "Continue" at bounding box center [159, 205] width 36 height 18
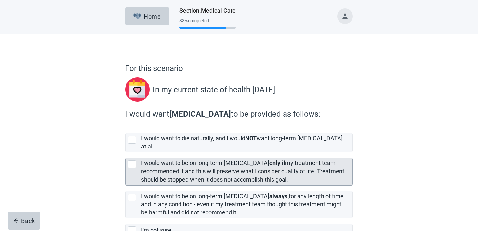
click at [160, 172] on label "I would want to be on long-term [MEDICAL_DATA] only if my treatment team recomm…" at bounding box center [242, 171] width 203 height 23
checkbox input "true"
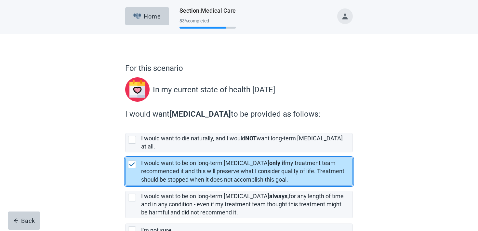
scroll to position [38, 0]
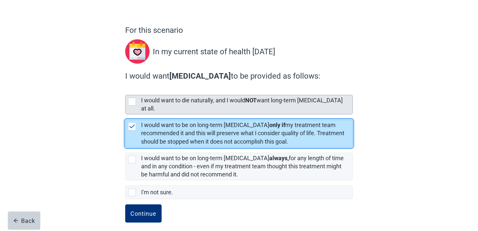
click at [158, 105] on label "I would want to die naturally, and I would NOT want long-term [MEDICAL_DATA] at…" at bounding box center [242, 104] width 202 height 15
checkbox input "true"
checkbox input "false"
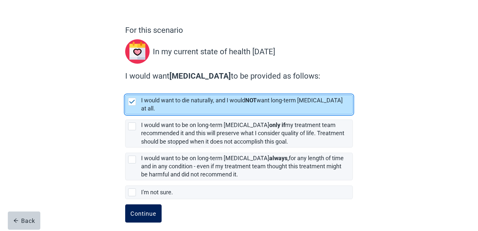
click at [138, 210] on div "Continue" at bounding box center [143, 213] width 26 height 7
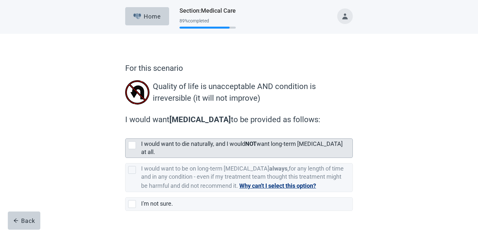
click at [154, 149] on div "I would want to die naturally, and I would NOT want long-term [MEDICAL_DATA] at…" at bounding box center [244, 148] width 207 height 16
click at [125, 134] on input "I would want to die naturally, and I would NOT want long-term [MEDICAL_DATA] at…" at bounding box center [125, 133] width 0 height 0
checkbox input "true"
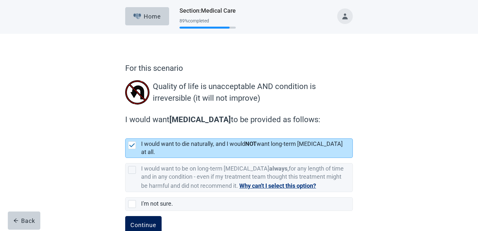
click at [137, 216] on button "Continue" at bounding box center [143, 225] width 36 height 18
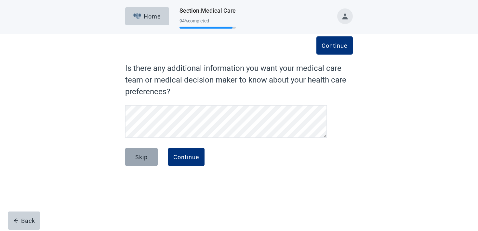
click at [155, 159] on button "Skip" at bounding box center [141, 157] width 33 height 18
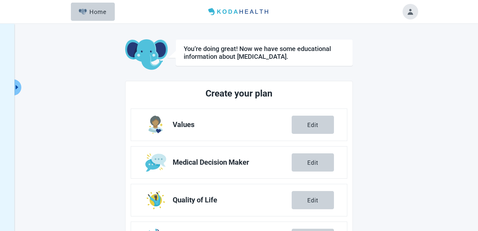
scroll to position [114, 0]
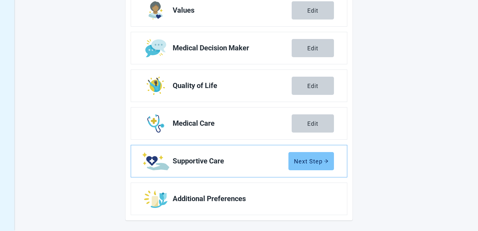
click at [303, 160] on div "Next Step" at bounding box center [311, 161] width 34 height 7
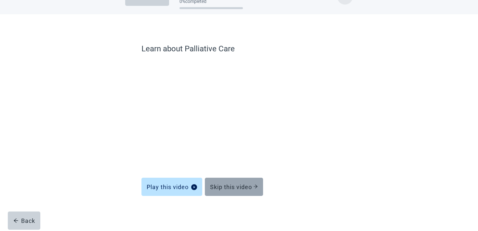
scroll to position [20, 0]
click at [231, 188] on div "Skip this video" at bounding box center [234, 187] width 48 height 7
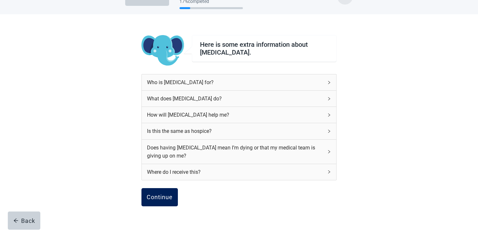
click at [160, 195] on div "Continue" at bounding box center [160, 197] width 26 height 7
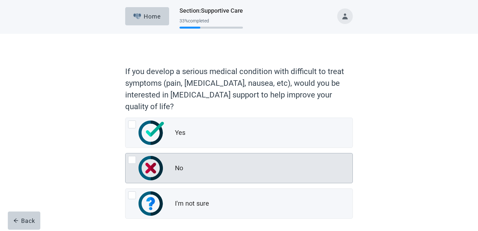
click at [155, 170] on img "No, radio button, not checked" at bounding box center [150, 168] width 24 height 24
click at [125, 153] on input "No" at bounding box center [125, 153] width 0 height 0
radio input "true"
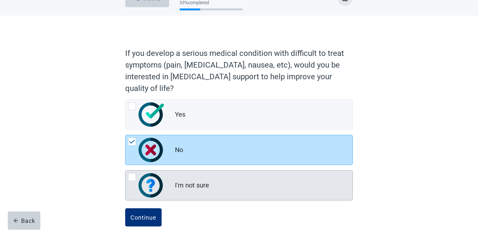
scroll to position [28, 0]
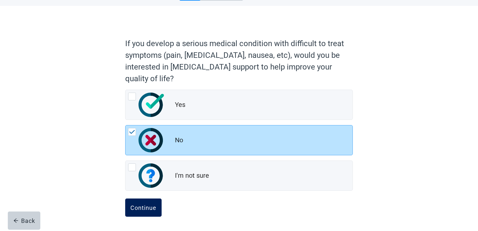
click at [134, 212] on button "Continue" at bounding box center [143, 208] width 36 height 18
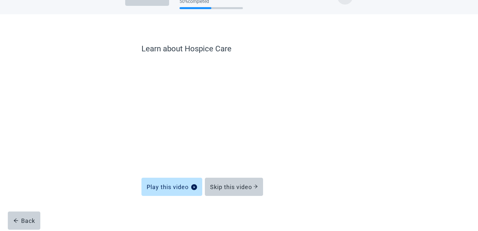
scroll to position [20, 0]
click at [232, 191] on button "Skip this video" at bounding box center [234, 187] width 58 height 18
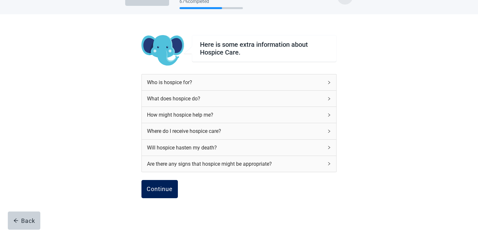
click at [161, 187] on div "Continue" at bounding box center [160, 189] width 26 height 7
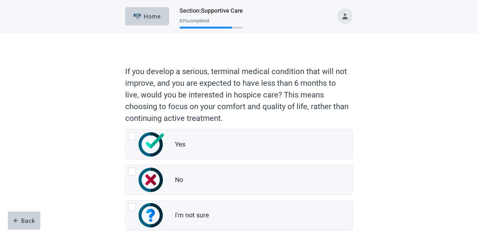
click at [164, 160] on div "Yes No I'm not sure" at bounding box center [239, 179] width 228 height 101
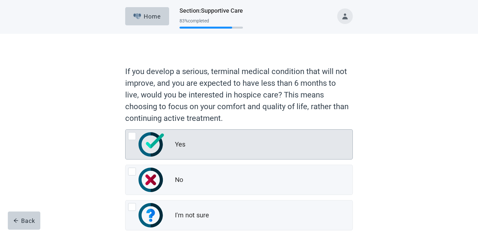
click at [163, 148] on img "Yes, radio button, not checked" at bounding box center [150, 144] width 25 height 24
click at [125, 130] on input "Yes" at bounding box center [125, 129] width 0 height 0
radio input "true"
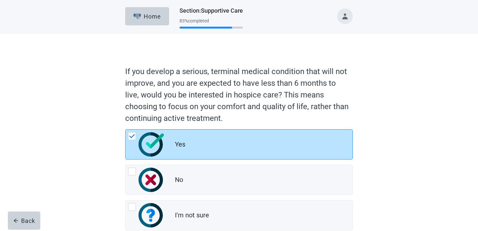
scroll to position [40, 0]
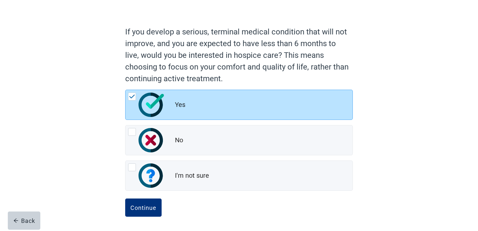
click at [140, 223] on div "Continue" at bounding box center [239, 215] width 228 height 33
click at [141, 206] on div "Continue" at bounding box center [143, 207] width 26 height 7
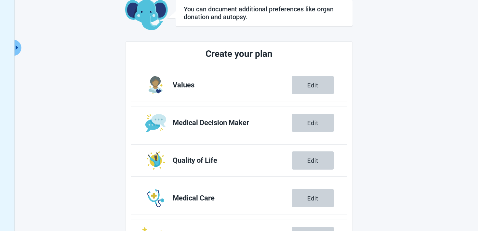
scroll to position [114, 0]
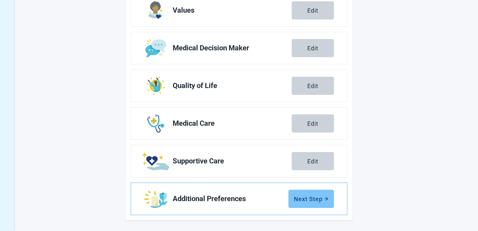
click at [304, 192] on button "Next Step" at bounding box center [311, 199] width 46 height 18
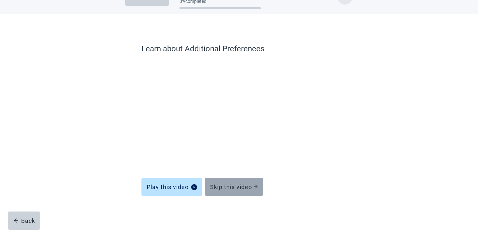
scroll to position [20, 0]
click at [217, 192] on button "Skip this video" at bounding box center [234, 187] width 58 height 18
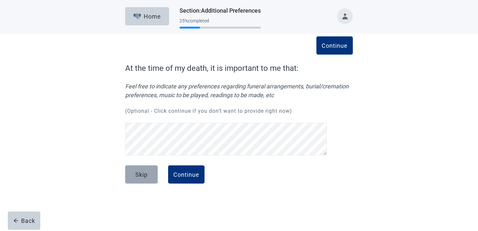
click at [147, 172] on div "Skip" at bounding box center [141, 174] width 12 height 7
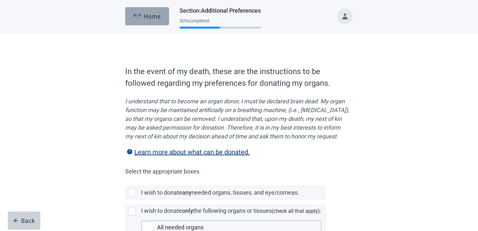
click at [155, 14] on div "Home" at bounding box center [147, 16] width 28 height 7
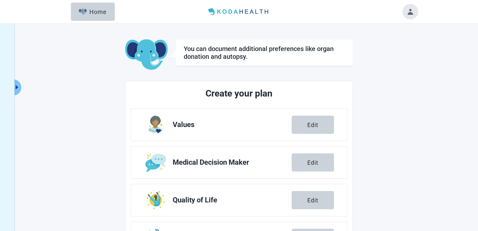
scroll to position [114, 0]
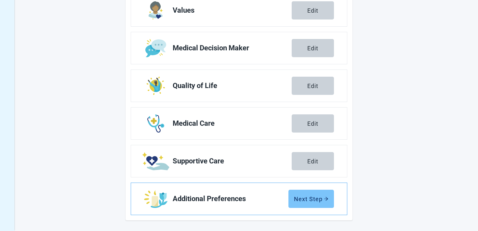
click at [309, 198] on div "Next Step" at bounding box center [311, 199] width 34 height 7
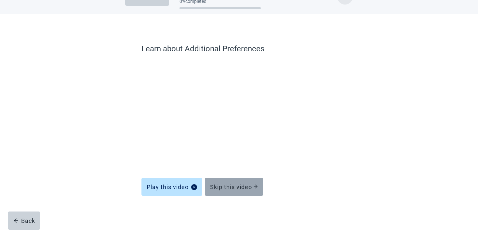
scroll to position [20, 0]
click at [224, 192] on button "Skip this video" at bounding box center [234, 187] width 58 height 18
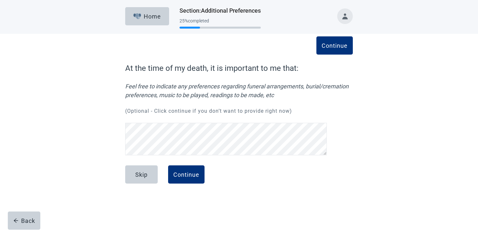
click at [177, 164] on form "Continue At the time of my death, it is important to me that: Feel free to indi…" at bounding box center [239, 130] width 228 height 136
click at [180, 172] on div "Continue" at bounding box center [186, 174] width 26 height 7
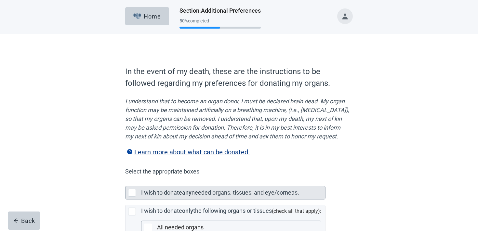
click at [170, 196] on label "I wish to donate" at bounding box center [161, 192] width 41 height 7
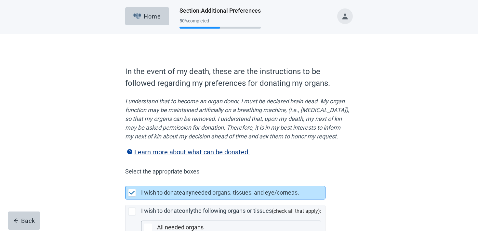
scroll to position [170, 0]
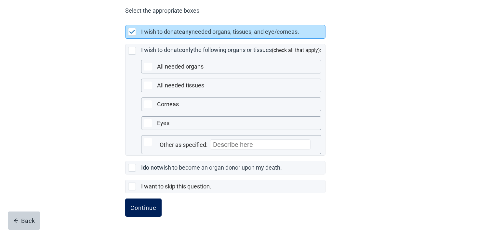
click at [142, 208] on div "Continue" at bounding box center [143, 207] width 26 height 7
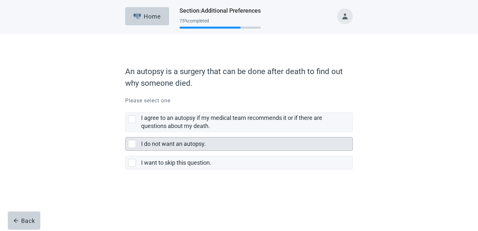
click at [167, 144] on label "I do not want an autopsy." at bounding box center [173, 143] width 65 height 7
checkbox input "true"
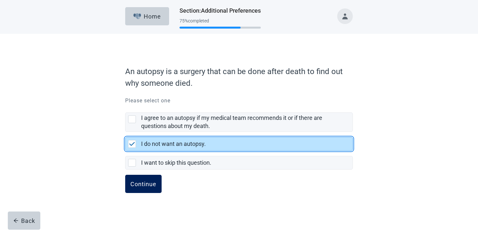
click at [147, 178] on button "Continue" at bounding box center [143, 184] width 36 height 18
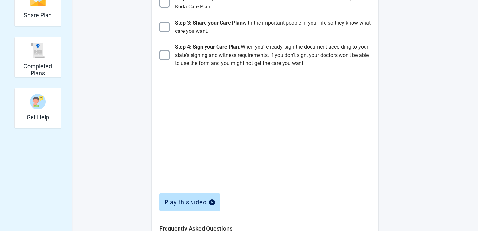
scroll to position [66, 0]
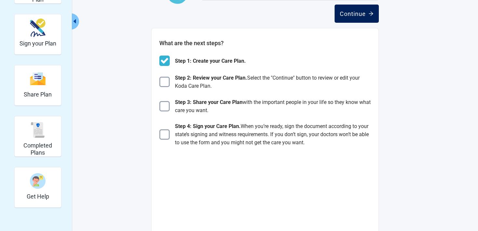
click at [355, 14] on div "Continue" at bounding box center [357, 13] width 34 height 7
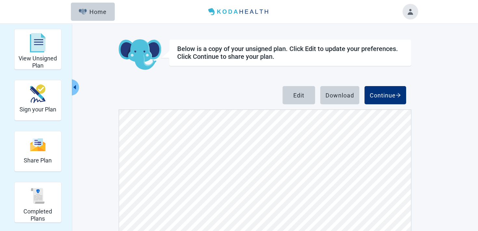
scroll to position [3588, 0]
click at [378, 99] on button "Continue" at bounding box center [385, 95] width 42 height 18
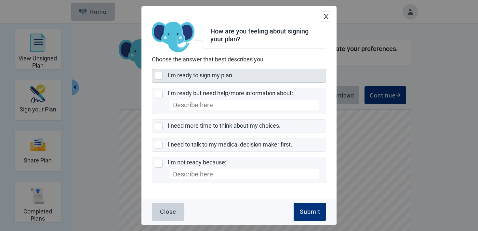
click at [227, 79] on div "I’m ready to sign my plan" at bounding box center [245, 76] width 154 height 8
click at [152, 69] on input "I’m ready to sign my plan" at bounding box center [152, 69] width 0 height 0
checkbox input "true"
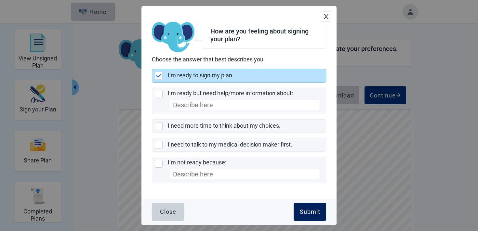
click at [310, 210] on div "Submit" at bounding box center [310, 212] width 20 height 7
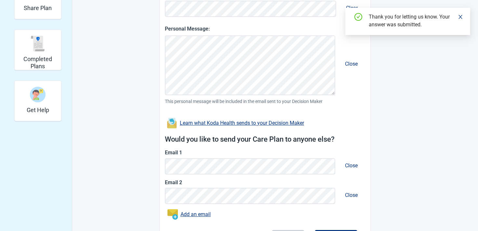
scroll to position [193, 0]
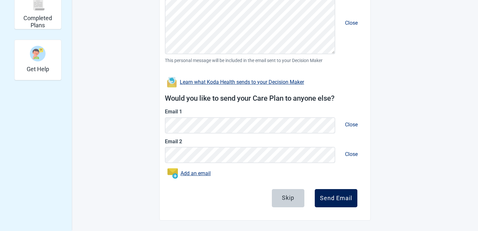
click at [347, 200] on div "Send Email" at bounding box center [336, 198] width 32 height 7
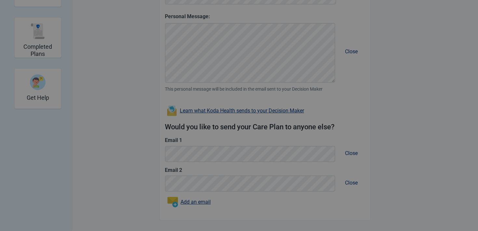
scroll to position [165, 0]
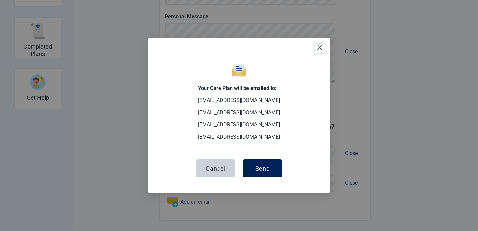
click at [258, 166] on div "Send" at bounding box center [262, 168] width 15 height 7
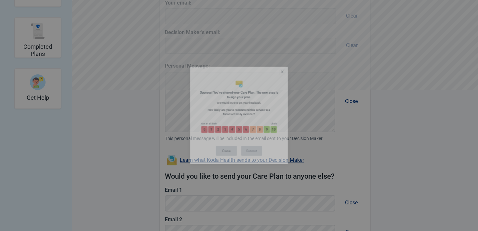
scroll to position [214, 0]
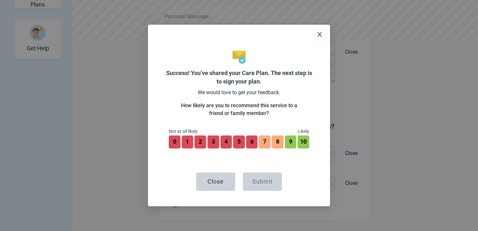
click at [271, 145] on div "0 That’s great to hear! Would you like to leave a testimonial or feedback? (opt…" at bounding box center [239, 144] width 140 height 16
click at [277, 145] on button "8" at bounding box center [277, 142] width 13 height 14
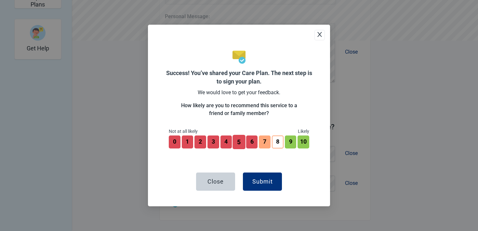
click at [233, 143] on button "5" at bounding box center [238, 142] width 13 height 14
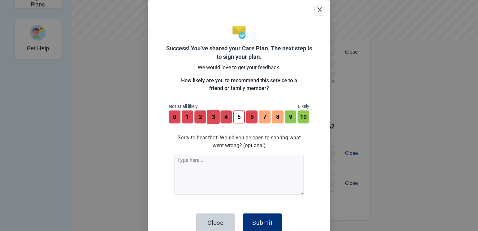
click at [214, 121] on button "3" at bounding box center [213, 117] width 13 height 14
click at [176, 119] on button "0" at bounding box center [174, 117] width 13 height 14
click at [193, 116] on button "1" at bounding box center [187, 117] width 13 height 14
click at [199, 117] on button "2" at bounding box center [200, 117] width 13 height 14
click at [207, 118] on button "3" at bounding box center [213, 117] width 13 height 14
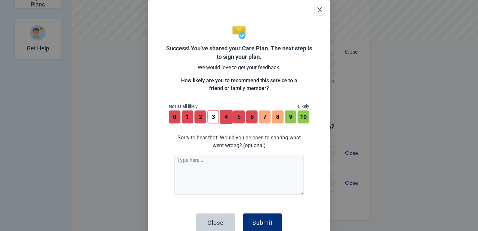
click at [228, 120] on button "4" at bounding box center [226, 117] width 13 height 14
click at [237, 122] on button "5" at bounding box center [238, 117] width 13 height 14
click at [243, 120] on button "5" at bounding box center [238, 117] width 13 height 14
click at [249, 120] on button "6" at bounding box center [251, 117] width 13 height 14
click at [269, 119] on button "7" at bounding box center [264, 117] width 13 height 14
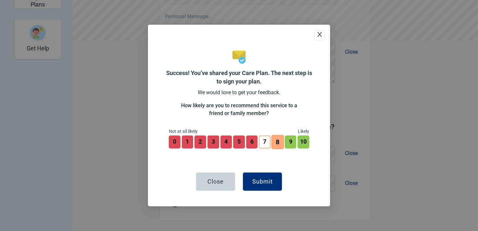
click at [273, 140] on button "8" at bounding box center [277, 142] width 13 height 14
click at [285, 141] on button "9" at bounding box center [290, 142] width 13 height 14
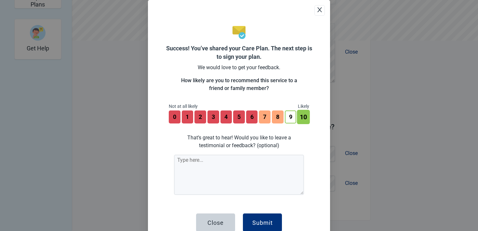
click at [300, 122] on button "10" at bounding box center [303, 117] width 13 height 14
click at [290, 119] on button "9" at bounding box center [290, 117] width 13 height 14
click at [174, 119] on button "0" at bounding box center [174, 117] width 13 height 14
click at [303, 114] on button "10" at bounding box center [303, 117] width 13 height 14
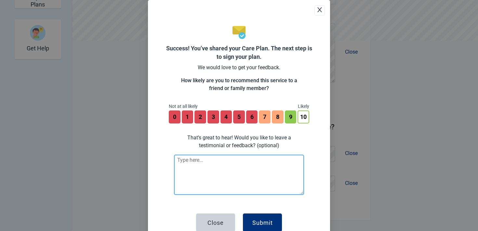
click at [210, 179] on textarea at bounding box center [239, 175] width 130 height 40
type textarea "test test test"
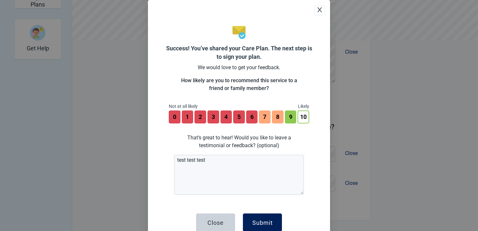
click at [264, 217] on button "Submit" at bounding box center [262, 223] width 39 height 18
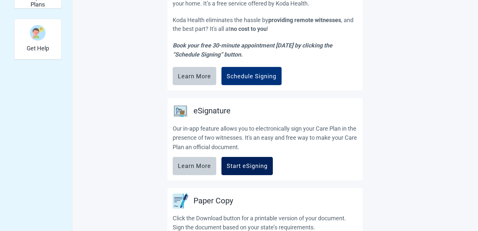
click at [252, 161] on button "Start eSigning" at bounding box center [246, 166] width 51 height 18
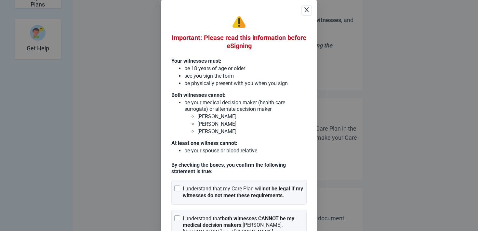
scroll to position [40, 0]
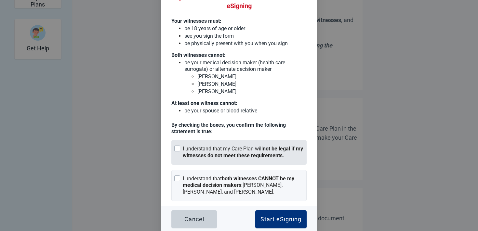
click at [231, 155] on strong "not be legal if my witnesses do not meet these requirements." at bounding box center [243, 152] width 120 height 13
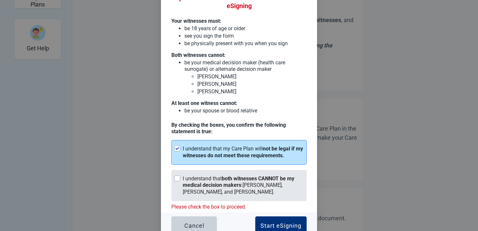
click at [226, 179] on strong "both witnesses CANNOT be my medical decision makers" at bounding box center [238, 182] width 111 height 13
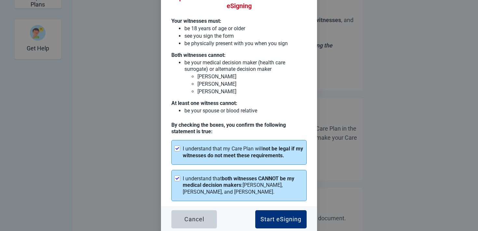
click at [234, 180] on strong "both witnesses CANNOT be my medical decision makers" at bounding box center [238, 182] width 111 height 13
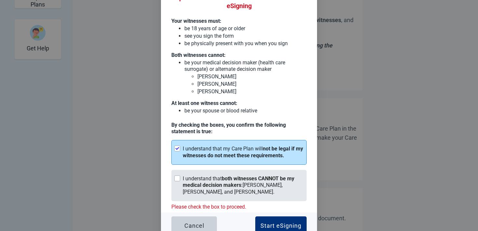
click at [234, 180] on strong "both witnesses CANNOT be my medical decision makers" at bounding box center [238, 182] width 111 height 13
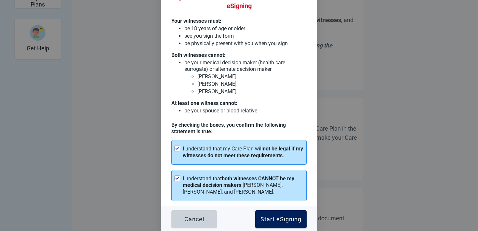
click at [279, 219] on div "Start eSigning" at bounding box center [280, 219] width 41 height 7
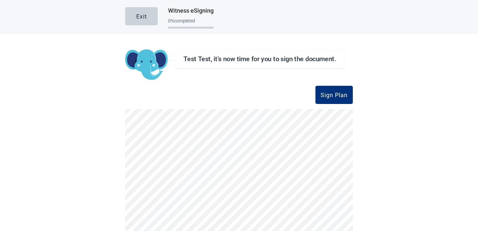
scroll to position [64, 0]
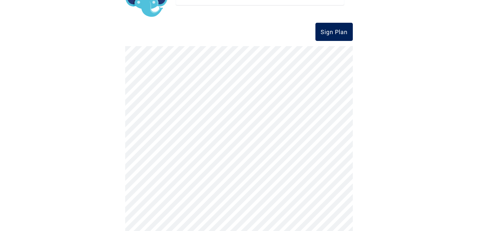
click at [341, 29] on div "Sign Plan" at bounding box center [333, 32] width 27 height 7
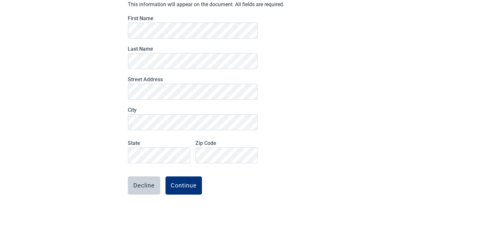
scroll to position [61, 0]
click at [188, 183] on div "Continue" at bounding box center [184, 186] width 26 height 7
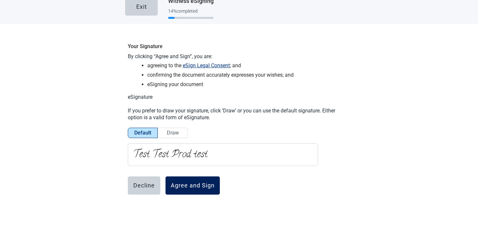
click at [177, 183] on div "Agree and Sign" at bounding box center [193, 185] width 44 height 7
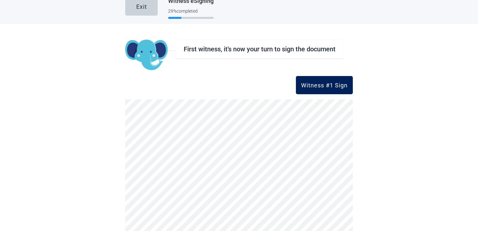
click at [305, 78] on button "Witness #1 Sign" at bounding box center [324, 85] width 57 height 18
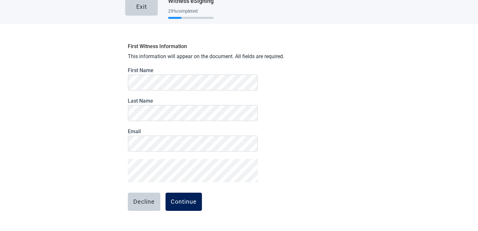
click at [193, 202] on div "Continue" at bounding box center [184, 202] width 26 height 7
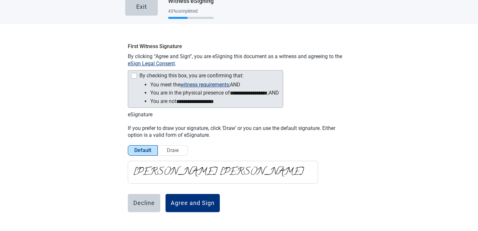
click at [137, 75] on div "By checking this box, you are confirming that:" at bounding box center [205, 76] width 148 height 8
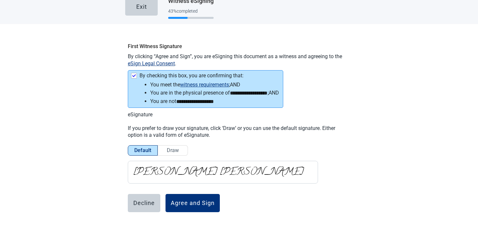
click at [218, 90] on li "**********" at bounding box center [214, 93] width 129 height 8
click at [218, 87] on button "witness requirements" at bounding box center [204, 85] width 49 height 8
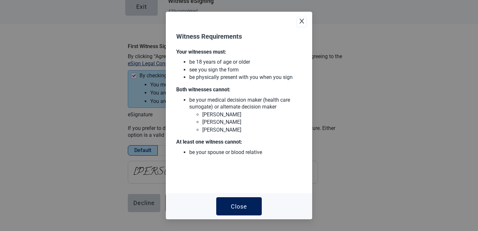
click at [239, 201] on button "Close" at bounding box center [239, 206] width 46 height 18
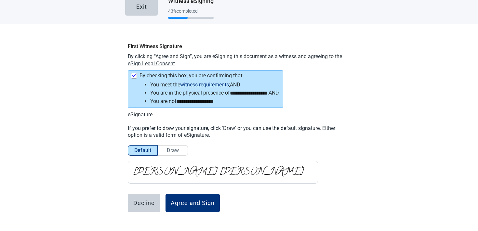
click at [144, 65] on button "eSign Legal Consent" at bounding box center [151, 63] width 47 height 7
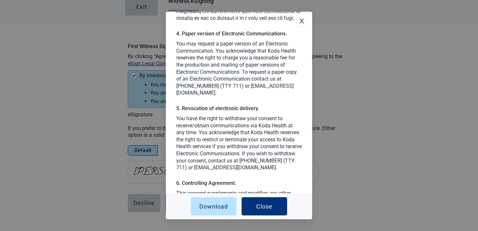
scroll to position [700, 0]
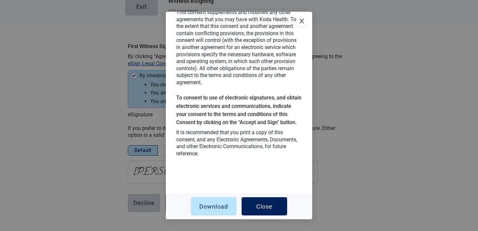
click at [277, 214] on button "Close" at bounding box center [265, 206] width 46 height 18
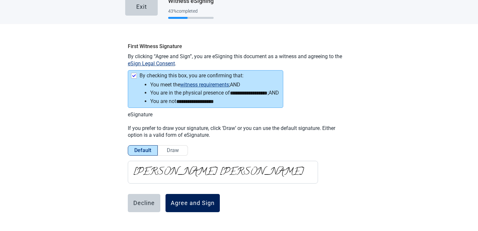
click at [193, 208] on button "Agree and Sign" at bounding box center [192, 203] width 54 height 18
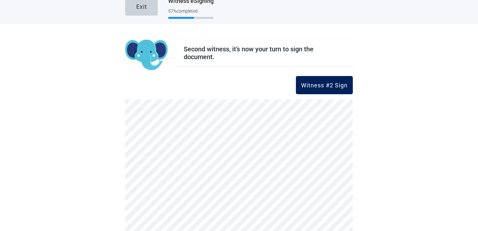
click at [313, 82] on div "Witness #2 Sign" at bounding box center [324, 85] width 46 height 7
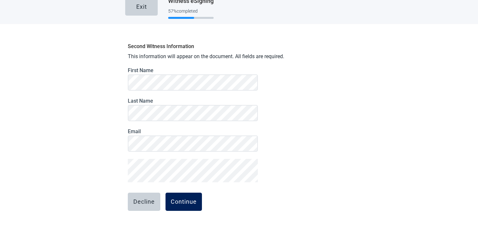
click at [176, 196] on button "Continue" at bounding box center [183, 202] width 36 height 18
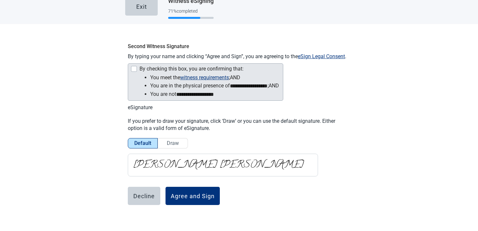
click at [132, 72] on div "By checking this box, you are confirming that:" at bounding box center [205, 70] width 148 height 8
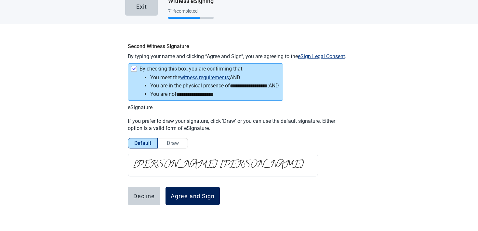
click at [194, 190] on button "Agree and Sign" at bounding box center [192, 196] width 54 height 18
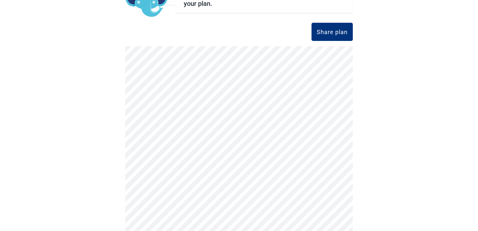
scroll to position [0, 0]
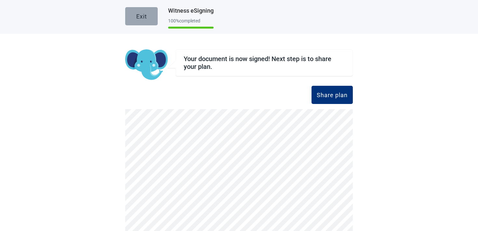
click at [142, 16] on div "Exit" at bounding box center [141, 16] width 11 height 7
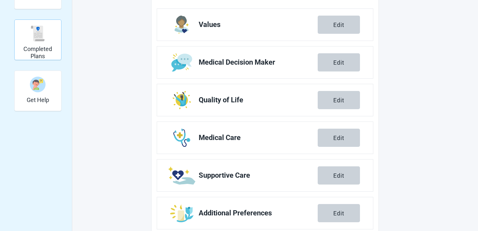
click at [47, 47] on h2 "Completed Plans" at bounding box center [37, 53] width 41 height 14
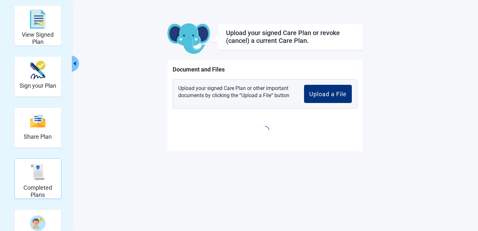
scroll to position [24, 0]
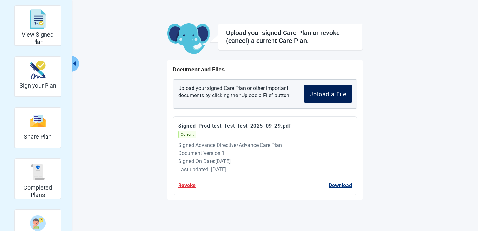
click at [337, 93] on div "Upload a File" at bounding box center [327, 94] width 37 height 7
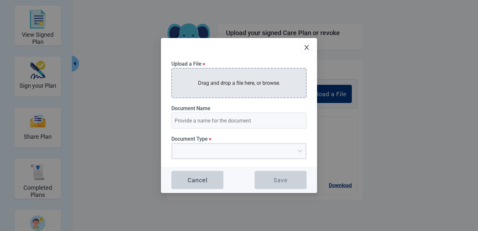
click at [221, 85] on p "Drag and drop a file here, or browse." at bounding box center [239, 83] width 82 height 8
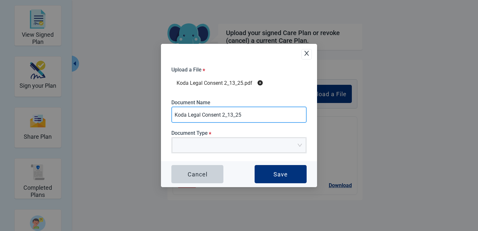
click at [254, 118] on input "Koda Legal Consent 2_13_25" at bounding box center [238, 115] width 135 height 16
type input "Koda Legal Consent by pt"
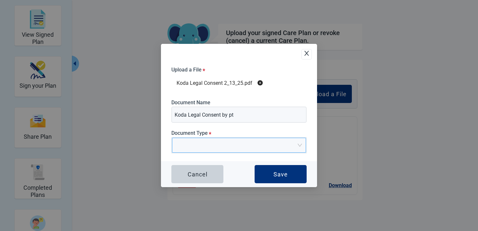
click at [254, 144] on input "Document Type *" at bounding box center [237, 143] width 122 height 10
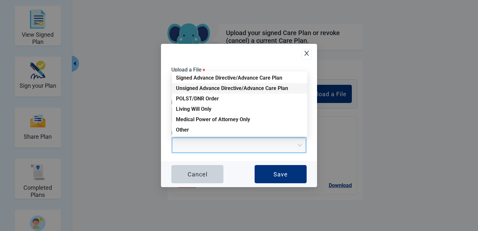
click at [215, 89] on div "Unsigned Advance Directive/Advance Care Plan" at bounding box center [239, 88] width 127 height 7
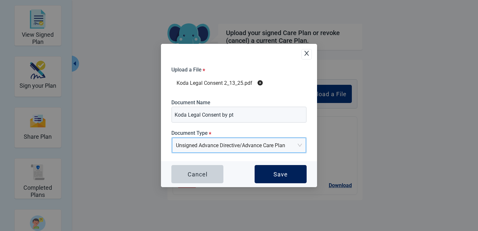
click at [278, 178] on button "Save" at bounding box center [281, 174] width 52 height 18
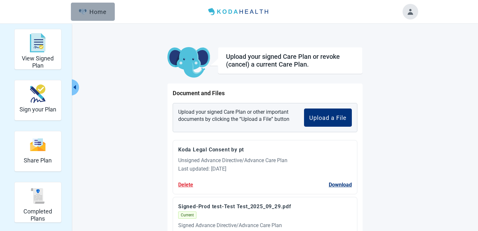
click at [93, 12] on div "Home" at bounding box center [93, 11] width 28 height 7
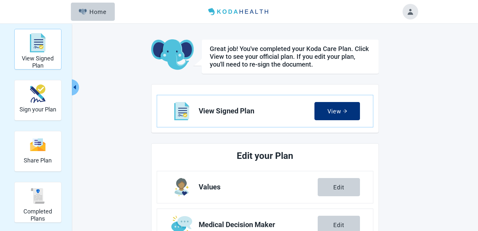
click at [34, 44] on img "View Signed Plan" at bounding box center [38, 43] width 16 height 20
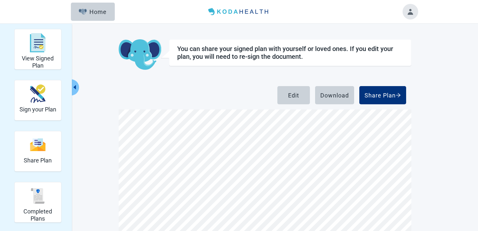
scroll to position [216, 0]
click at [54, 112] on h2 "Sign your Plan" at bounding box center [38, 109] width 37 height 7
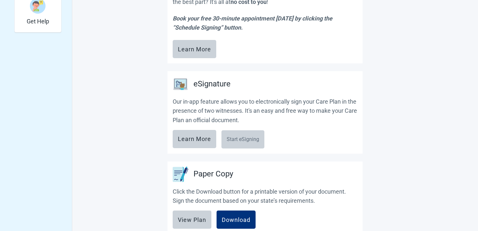
scroll to position [289, 0]
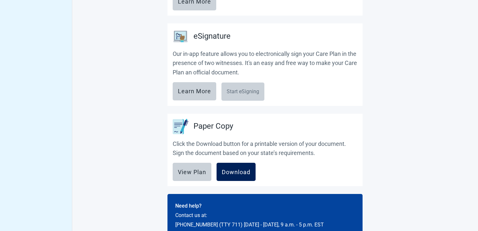
click at [233, 174] on div "Download" at bounding box center [236, 172] width 29 height 7
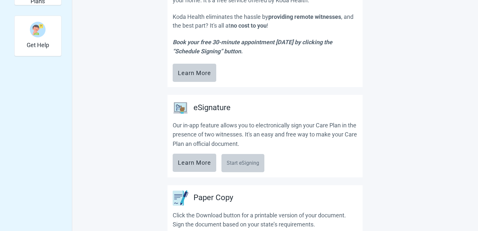
scroll to position [0, 0]
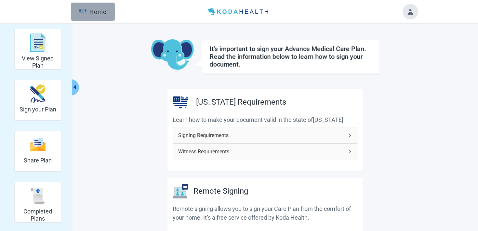
click at [91, 13] on div "Home" at bounding box center [93, 11] width 28 height 7
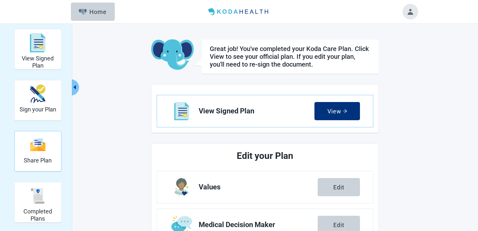
click at [61, 136] on div "Share Plan" at bounding box center [37, 151] width 47 height 41
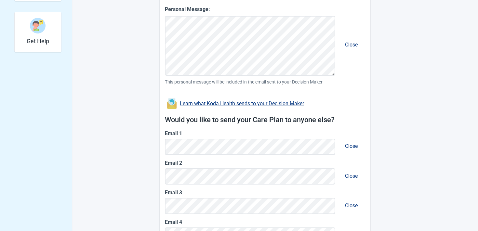
scroll to position [302, 0]
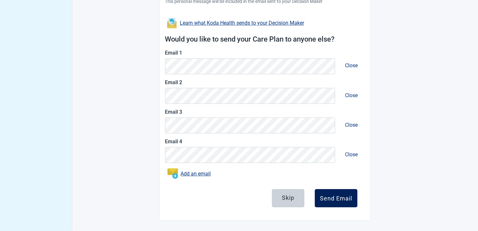
click at [320, 192] on button "Send Email" at bounding box center [336, 198] width 43 height 18
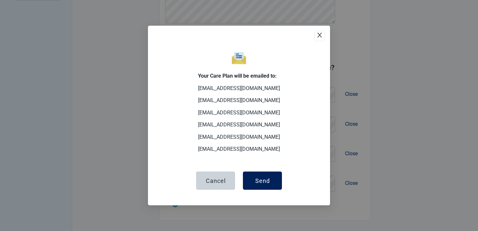
click at [267, 177] on div "Send" at bounding box center [262, 180] width 15 height 7
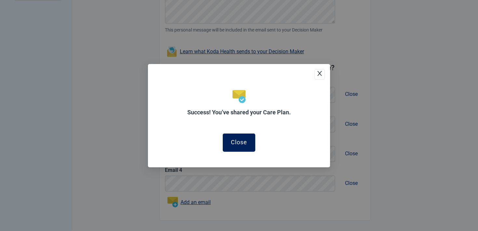
click at [253, 151] on button "Close" at bounding box center [239, 143] width 33 height 18
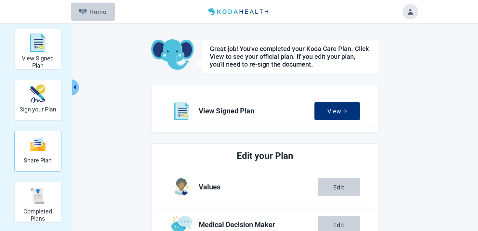
click at [34, 151] on img "Share Plan" at bounding box center [38, 145] width 16 height 14
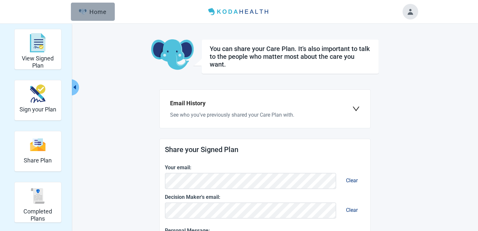
click at [106, 5] on button "Home" at bounding box center [93, 12] width 44 height 18
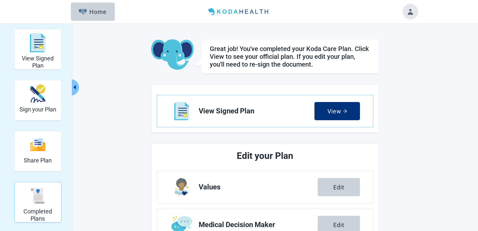
click at [32, 212] on h2 "Completed Plans" at bounding box center [37, 215] width 41 height 14
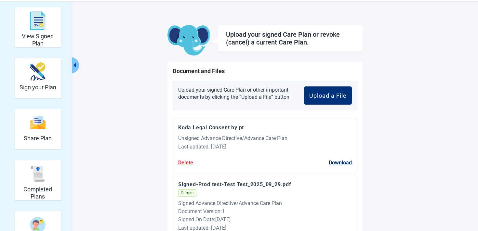
scroll to position [50, 0]
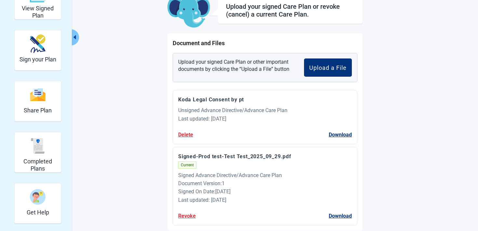
click at [222, 98] on button "Koda Legal Consent by pt" at bounding box center [211, 100] width 66 height 8
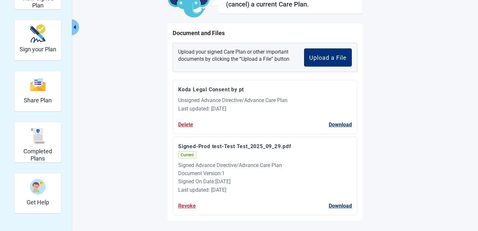
scroll to position [0, 0]
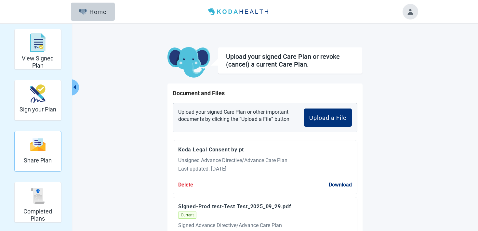
click at [21, 161] on div "Share Plan" at bounding box center [37, 151] width 47 height 41
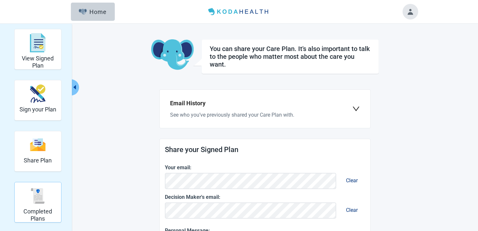
click at [38, 201] on img "Completed Plans" at bounding box center [38, 196] width 16 height 16
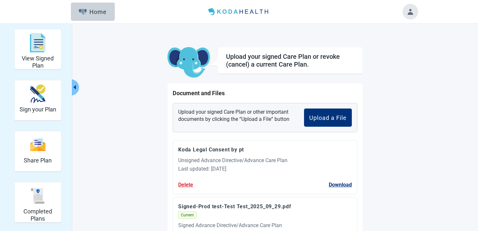
click at [179, 185] on button "Delete" at bounding box center [185, 185] width 15 height 8
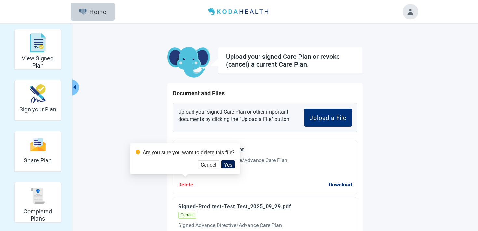
click at [233, 163] on button "Yes" at bounding box center [227, 165] width 13 height 8
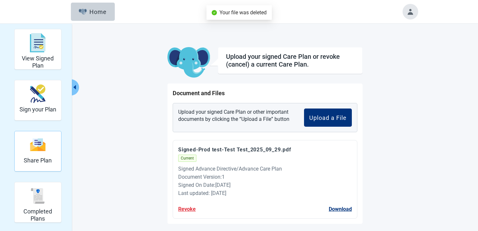
click at [42, 159] on h2 "Share Plan" at bounding box center [38, 160] width 28 height 7
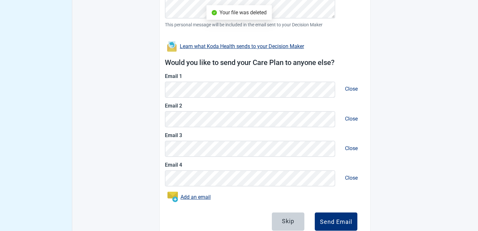
scroll to position [302, 0]
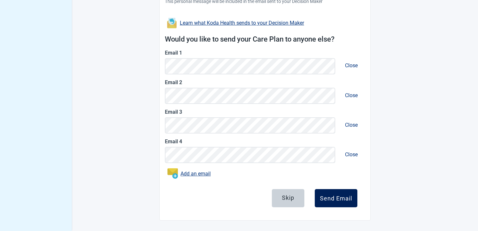
click at [332, 195] on div "Send Email" at bounding box center [336, 198] width 32 height 7
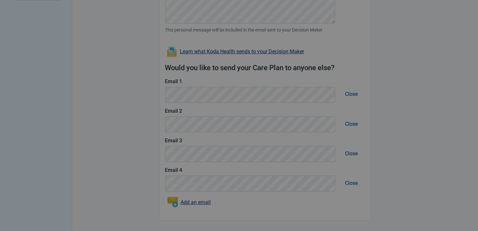
scroll to position [273, 0]
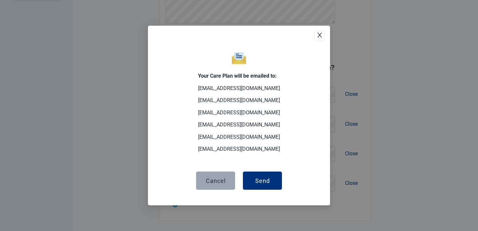
click at [223, 178] on div "Cancel" at bounding box center [216, 180] width 20 height 7
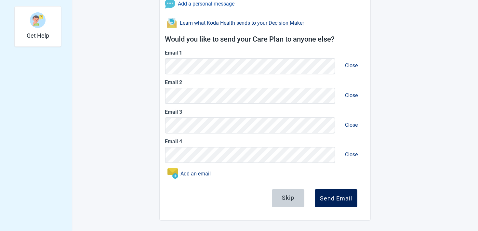
click at [334, 201] on div "Send Email" at bounding box center [336, 198] width 32 height 7
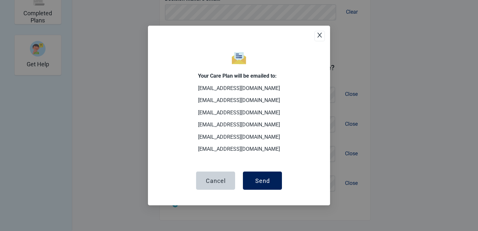
click at [262, 184] on div "Send" at bounding box center [262, 180] width 15 height 7
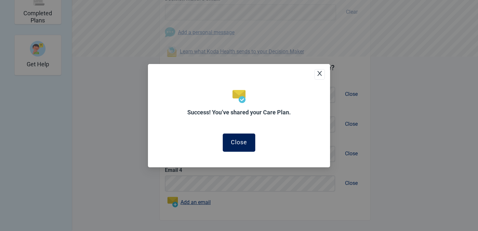
click at [235, 147] on button "Close" at bounding box center [239, 143] width 33 height 18
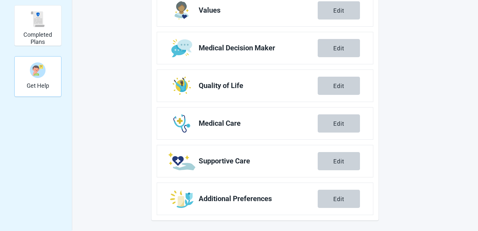
scroll to position [44, 0]
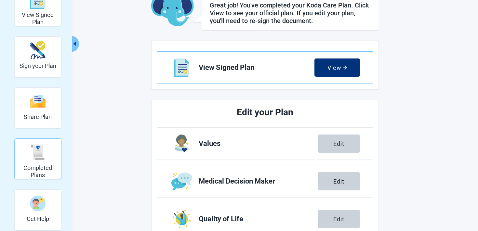
click at [39, 151] on img "Completed Plans" at bounding box center [38, 153] width 16 height 16
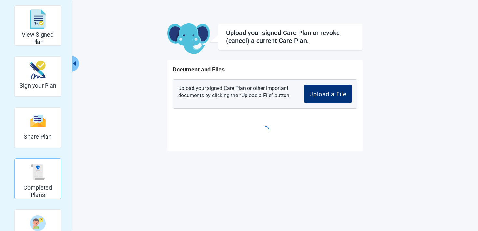
scroll to position [24, 0]
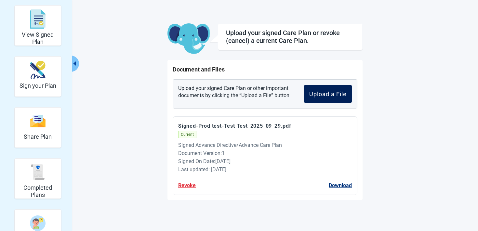
click at [335, 98] on button "Upload a File" at bounding box center [328, 94] width 48 height 18
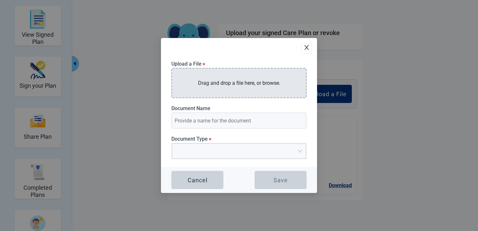
click at [221, 86] on p "Drag and drop a file here, or browse." at bounding box center [239, 83] width 82 height 8
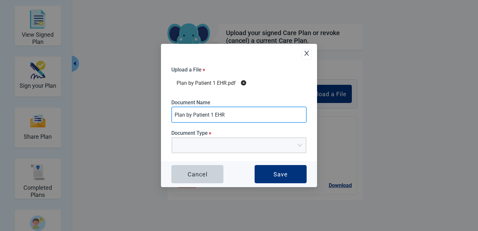
click at [230, 113] on input "Plan by Patient 1 EHR" at bounding box center [238, 115] width 135 height 16
type input "Plan by Patient 2"
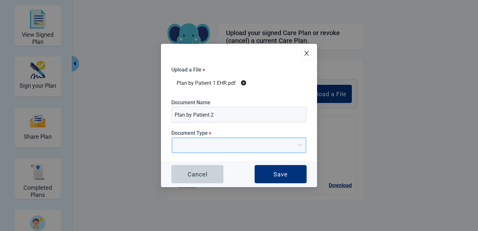
click at [185, 143] on input "Document Type *" at bounding box center [237, 143] width 122 height 10
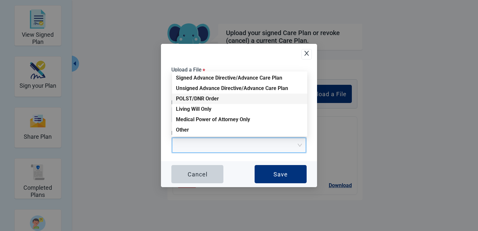
click at [197, 99] on div "POLST/DNR Order" at bounding box center [239, 98] width 127 height 7
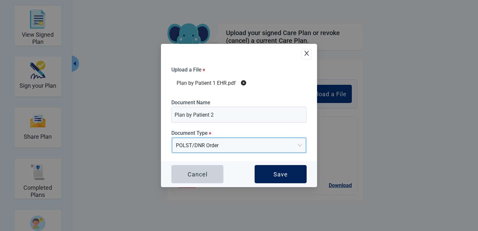
click at [270, 166] on button "Save" at bounding box center [281, 174] width 52 height 18
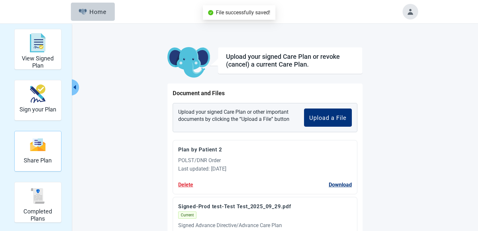
click at [37, 146] on img "Share Plan" at bounding box center [38, 145] width 16 height 14
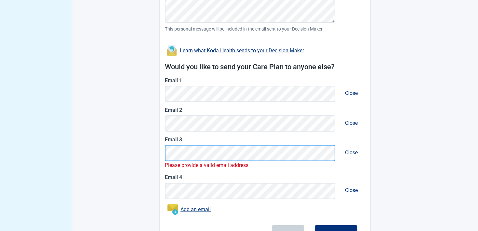
scroll to position [300, 0]
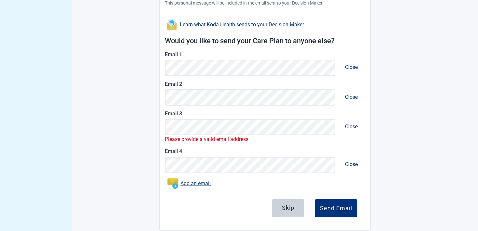
click at [250, 185] on div "Would you like to send your Care Plan to anyone else? Email 1 Close Email 2 Clo…" at bounding box center [265, 113] width 200 height 166
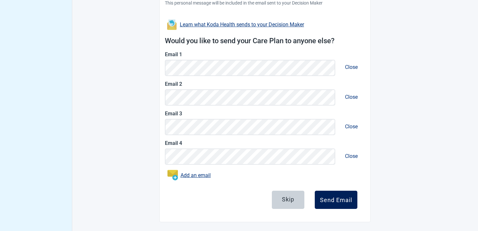
click at [325, 202] on div "Send Email" at bounding box center [336, 200] width 32 height 7
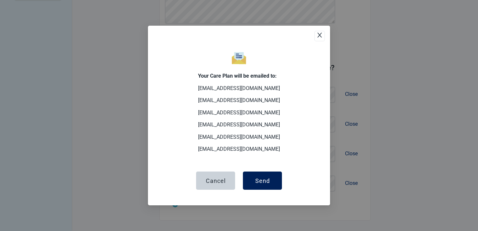
click at [264, 183] on div "Send" at bounding box center [262, 180] width 15 height 7
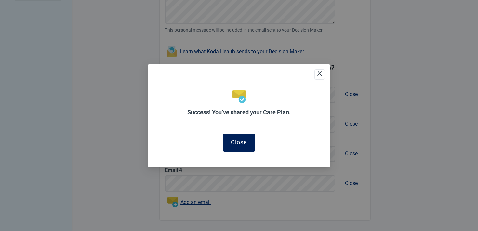
click at [238, 137] on button "Close" at bounding box center [239, 143] width 33 height 18
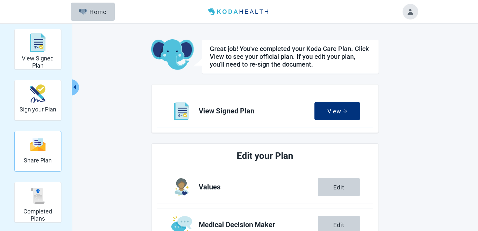
click at [23, 140] on div "Share Plan" at bounding box center [37, 151] width 47 height 41
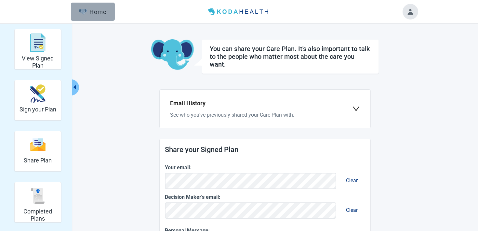
click at [98, 14] on div "Home" at bounding box center [93, 11] width 28 height 7
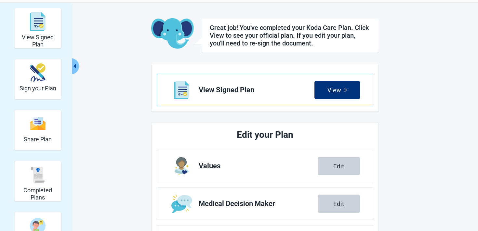
scroll to position [14, 0]
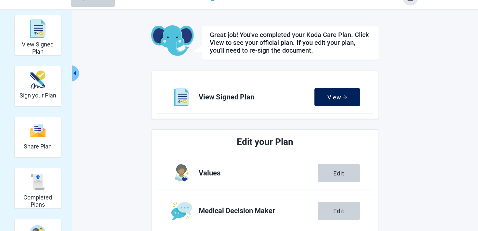
click at [324, 95] on button "View" at bounding box center [337, 97] width 46 height 18
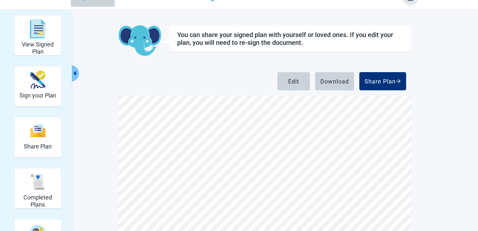
scroll to position [1061, 0]
click at [41, 131] on img "Share Plan" at bounding box center [38, 131] width 16 height 14
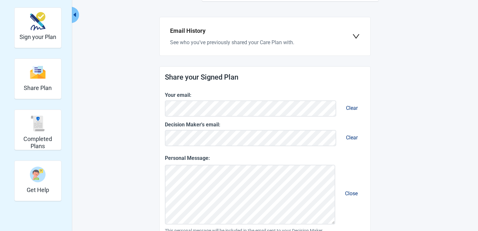
scroll to position [71, 0]
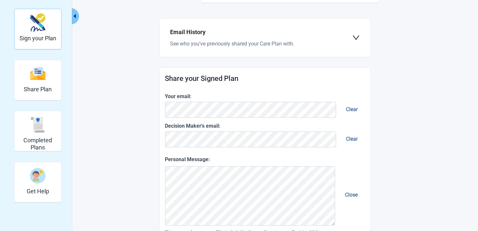
click at [55, 36] on h2 "Sign your Plan" at bounding box center [38, 38] width 37 height 7
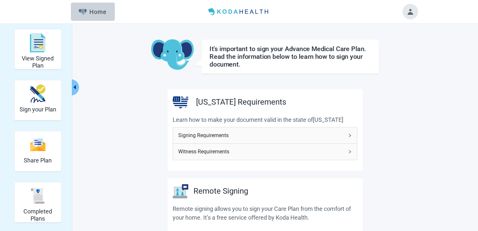
click at [414, 19] on div at bounding box center [410, 12] width 16 height 16
click at [413, 17] on button "Toggle account menu" at bounding box center [410, 12] width 16 height 16
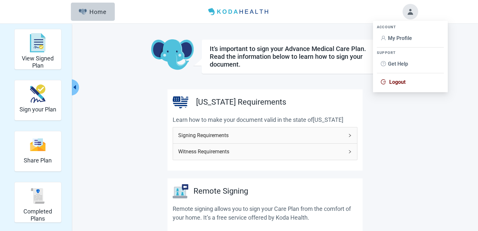
click at [397, 83] on span "Logout" at bounding box center [397, 82] width 16 height 6
